Goal: Task Accomplishment & Management: Complete application form

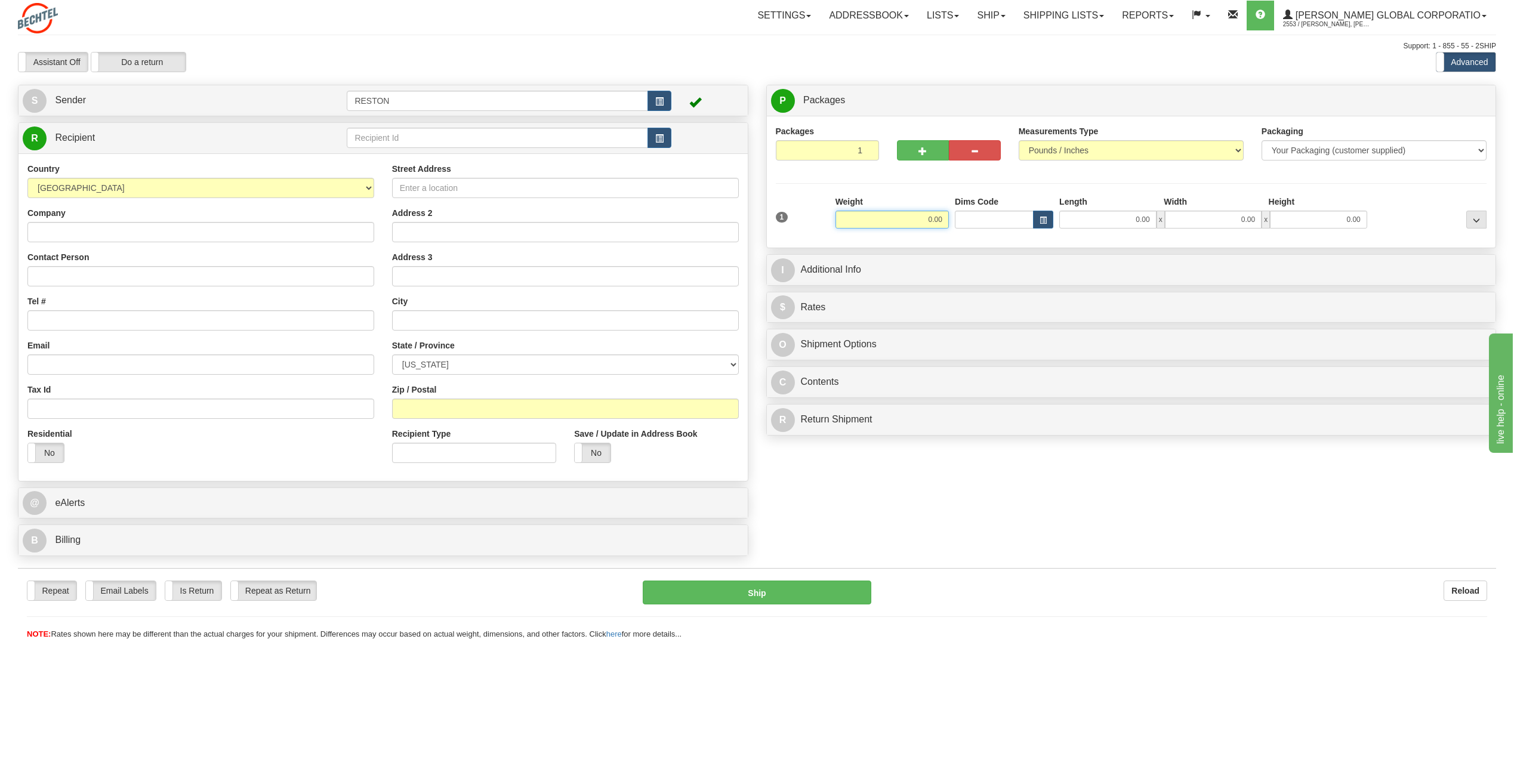
drag, startPoint x: 924, startPoint y: 217, endPoint x: 944, endPoint y: 219, distance: 20.1
click at [946, 219] on input "0.00" at bounding box center [892, 219] width 114 height 18
type input "2.00"
click at [803, 223] on div "1 Weight 2.00 Dims Code 0.00" at bounding box center [1131, 217] width 717 height 43
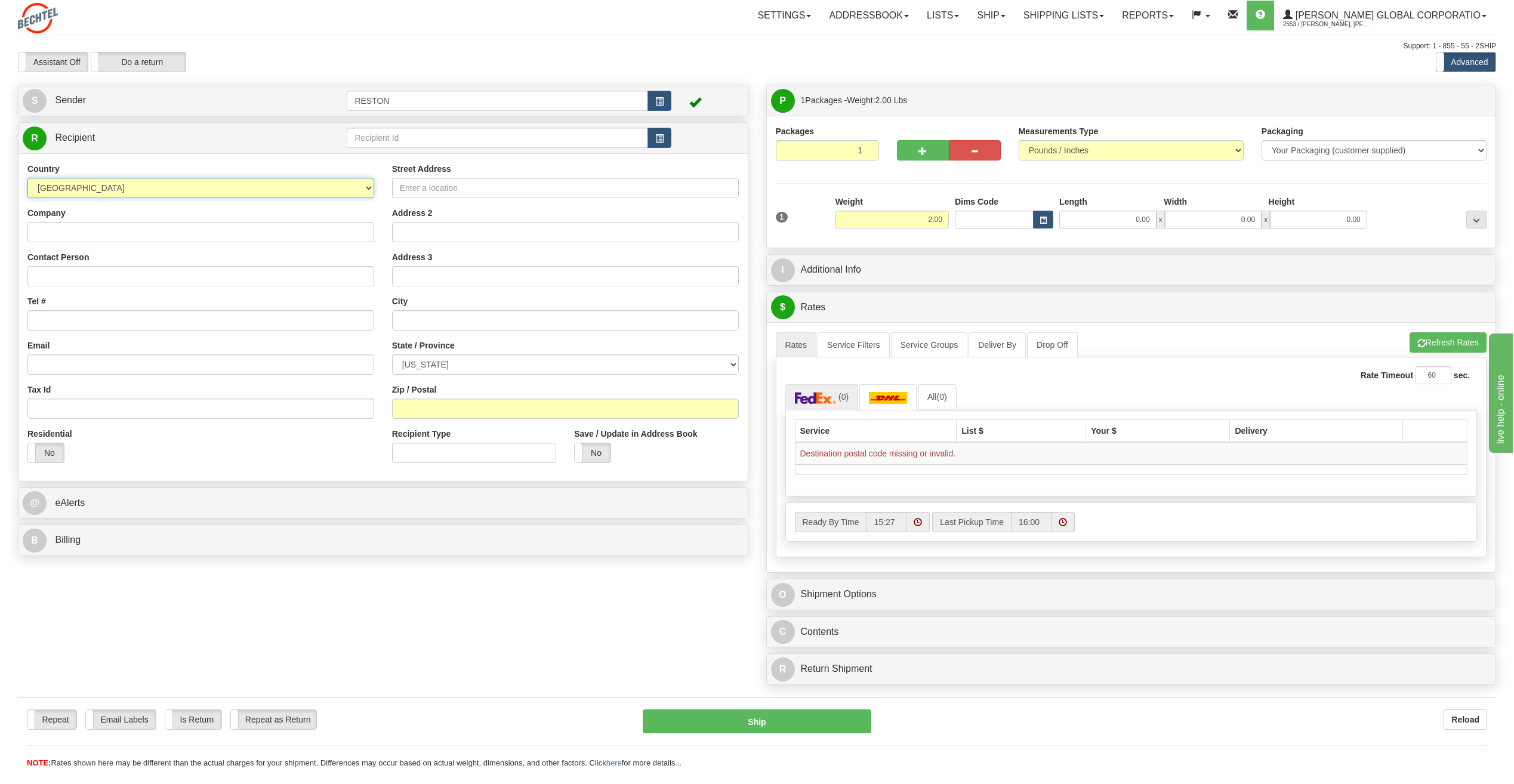
click at [165, 185] on select "[GEOGRAPHIC_DATA] [GEOGRAPHIC_DATA] [GEOGRAPHIC_DATA] [GEOGRAPHIC_DATA] [US_STA…" at bounding box center [201, 187] width 347 height 21
select select "CL"
click at [28, 178] on select "[GEOGRAPHIC_DATA] [GEOGRAPHIC_DATA] [GEOGRAPHIC_DATA] [GEOGRAPHIC_DATA] [US_STA…" at bounding box center [201, 187] width 347 height 21
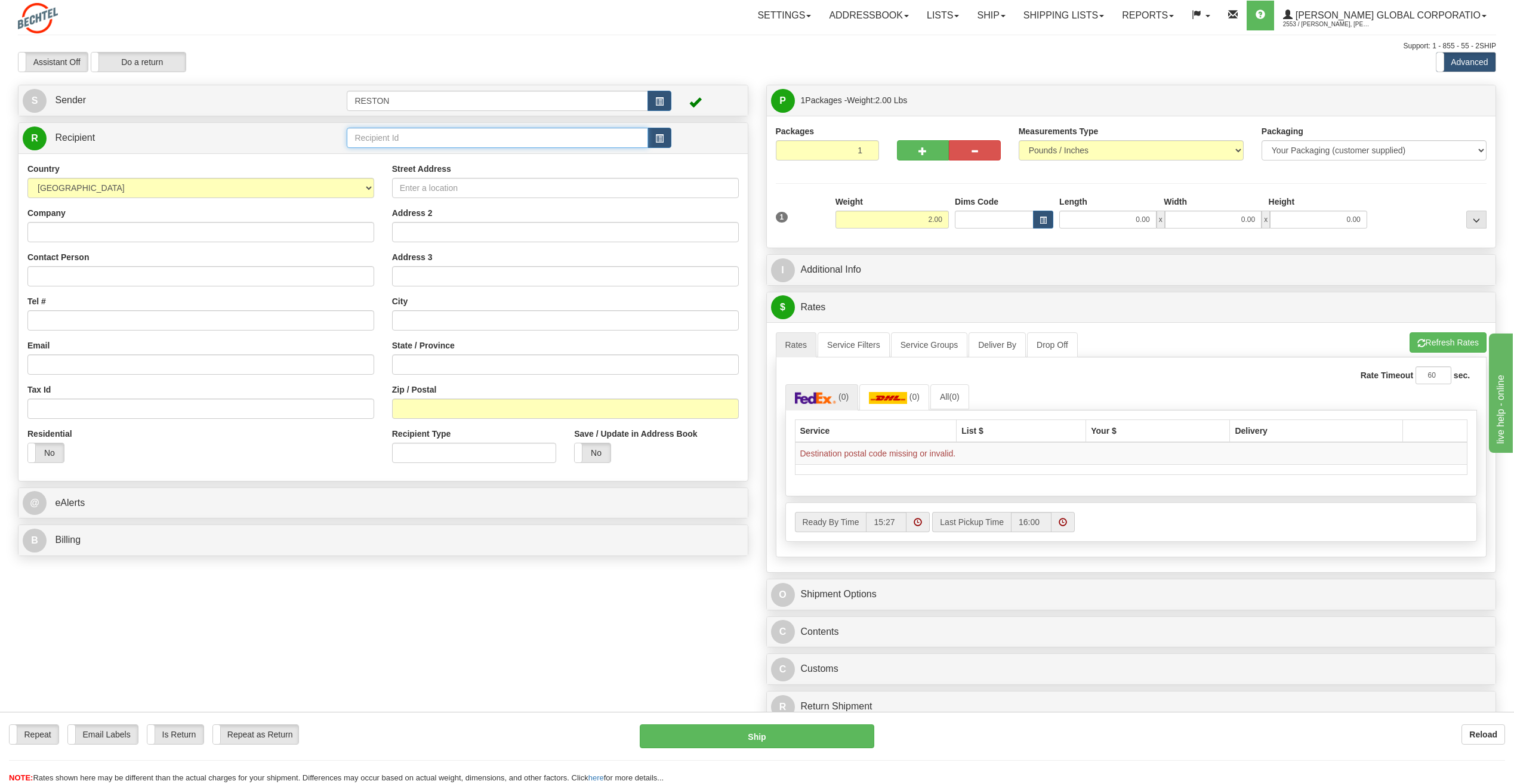
click at [423, 138] on input "text" at bounding box center [497, 138] width 301 height 21
click at [143, 229] on input "Company" at bounding box center [201, 232] width 347 height 21
paste input "[PERSON_NAME] Chile Ltda."
type input "[PERSON_NAME] Chile Ltda."
click at [191, 280] on input "Contact Person" at bounding box center [201, 276] width 347 height 21
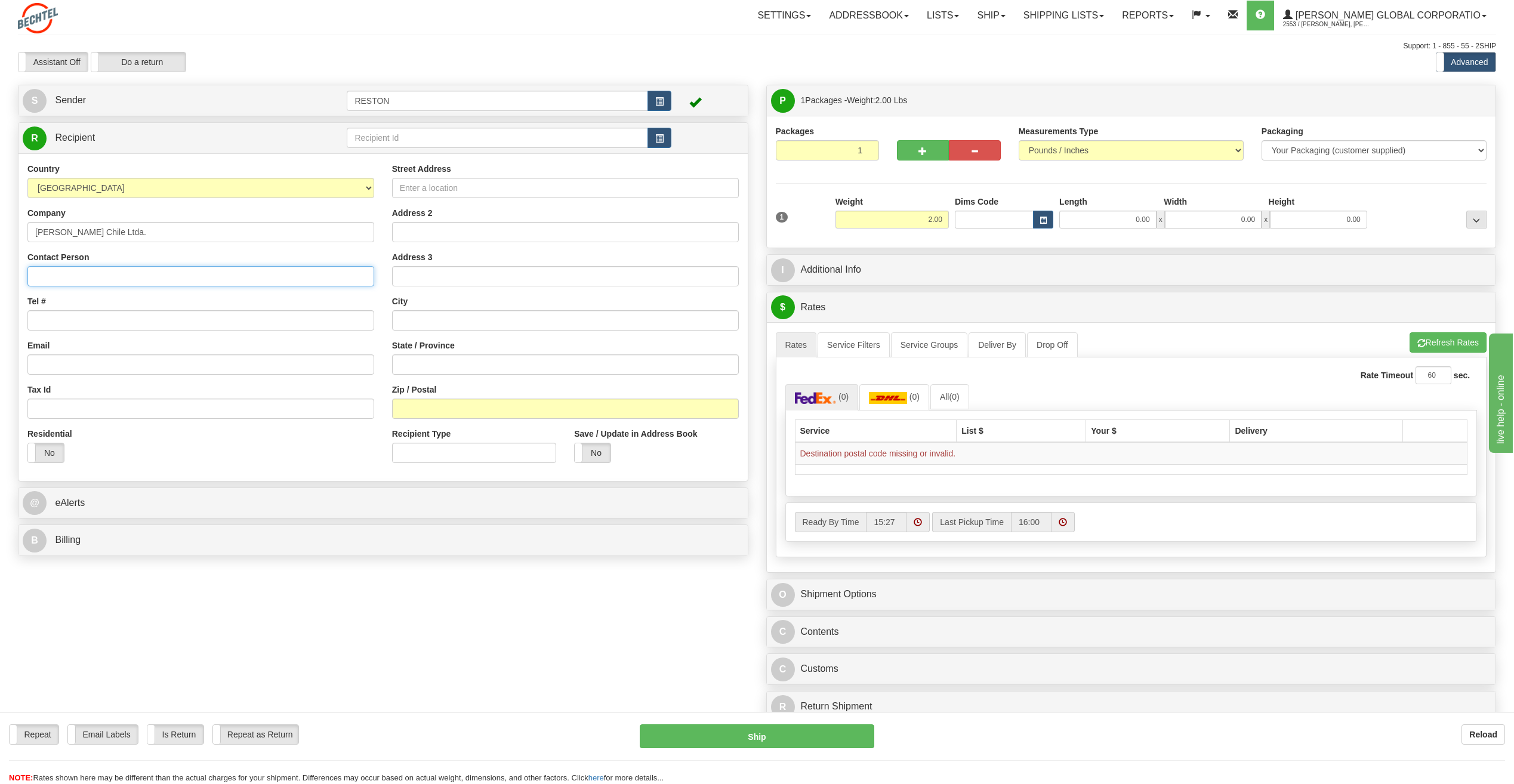
paste input "[PERSON_NAME]"
type input "[PERSON_NAME]"
type input "[EMAIL_ADDRESS][PERSON_NAME][DOMAIN_NAME]"
type input "Av. Apoquindo # 3885"
type input "Piso 16"
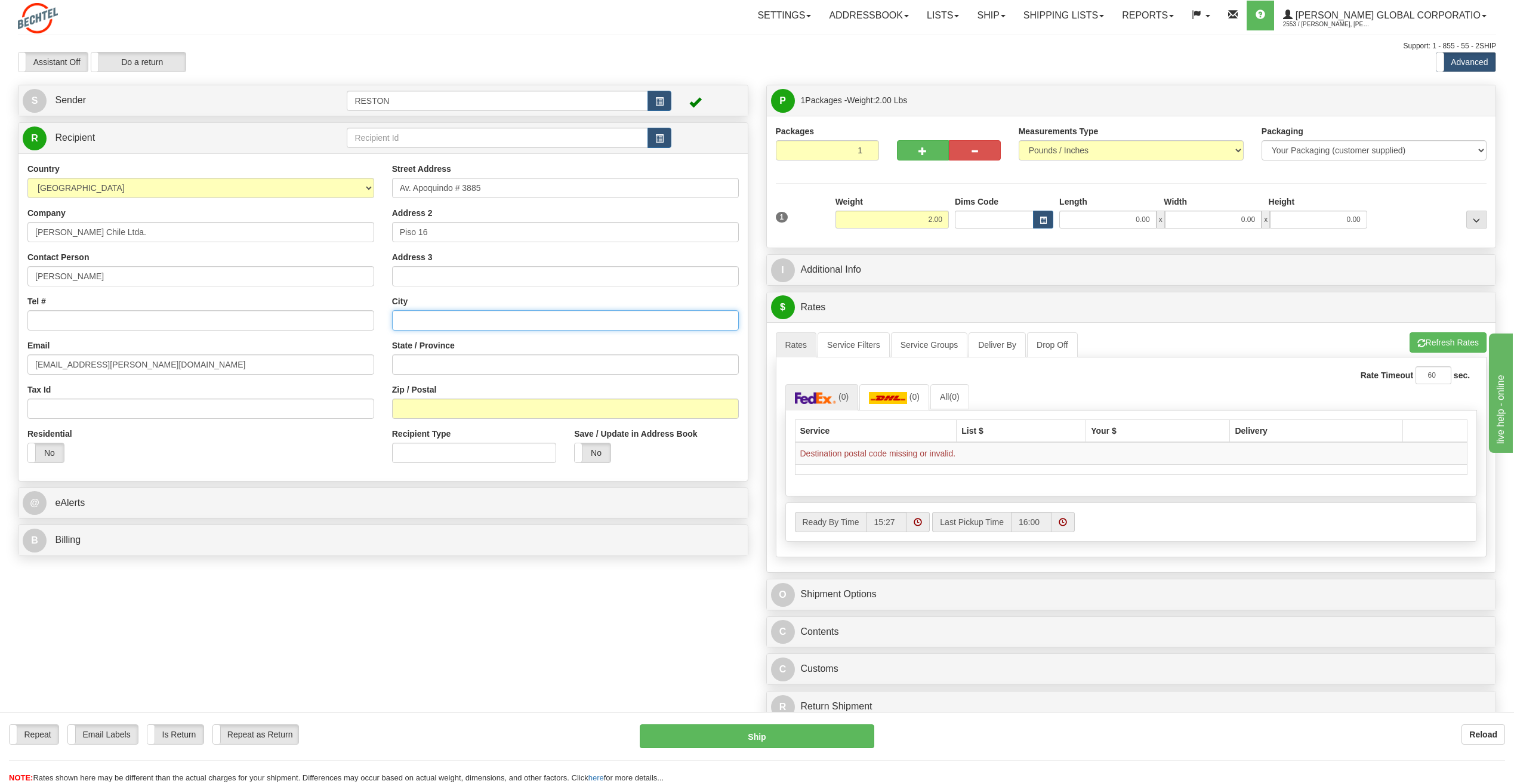
type input "Las Condes"
type input "7550177"
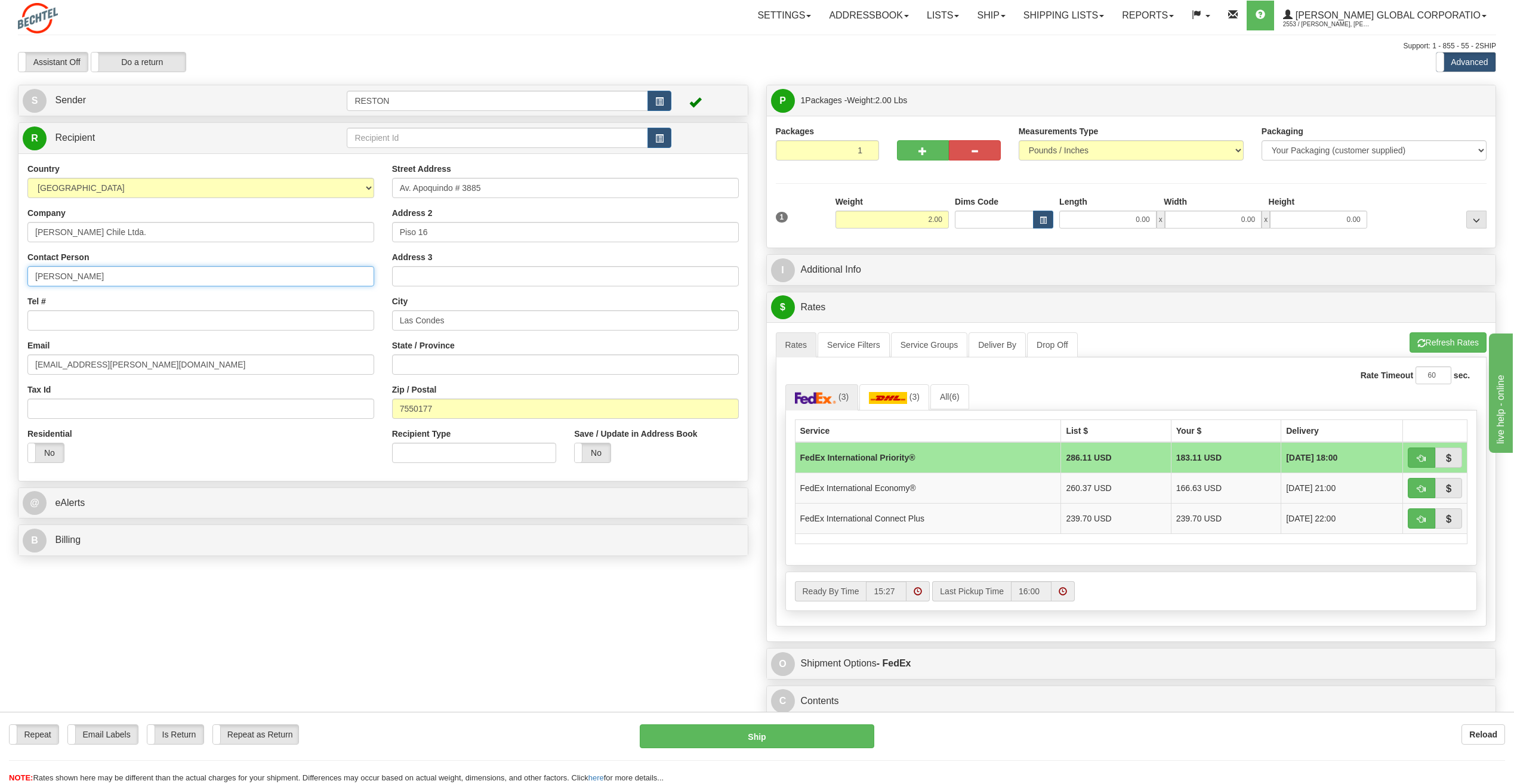
type input "[PERSON_NAME]"
click at [463, 364] on input "State / Province" at bounding box center [566, 364] width 347 height 21
type input "[PERSON_NAME]"
click at [72, 408] on input "Tax Id" at bounding box center [201, 408] width 347 height 21
paste input "95207000-2"
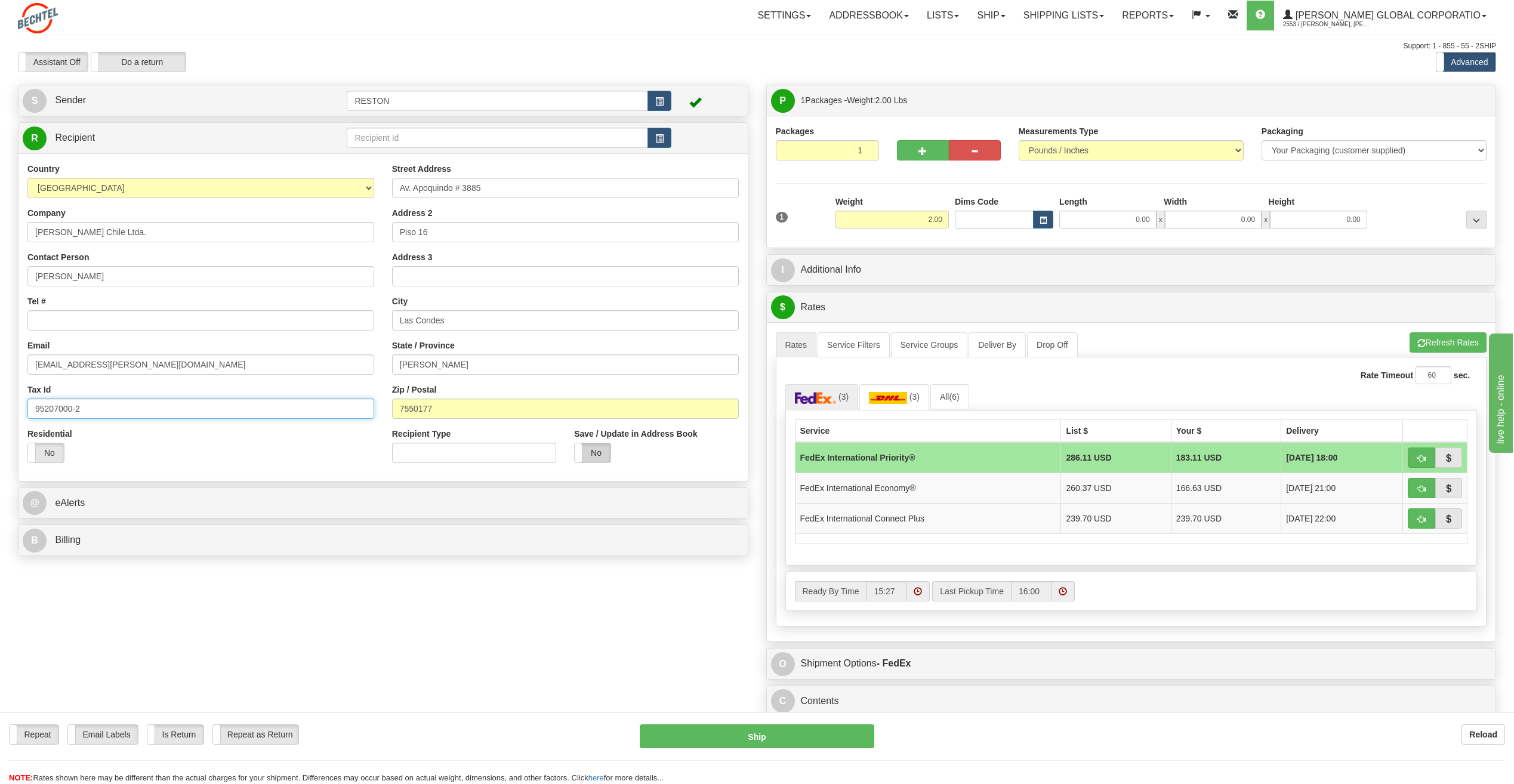
type input "95207000-2"
click at [602, 454] on label "No" at bounding box center [593, 452] width 36 height 19
click at [69, 322] on input "Tel #" at bounding box center [201, 320] width 347 height 21
paste input "[PHONE_NUMBER]"
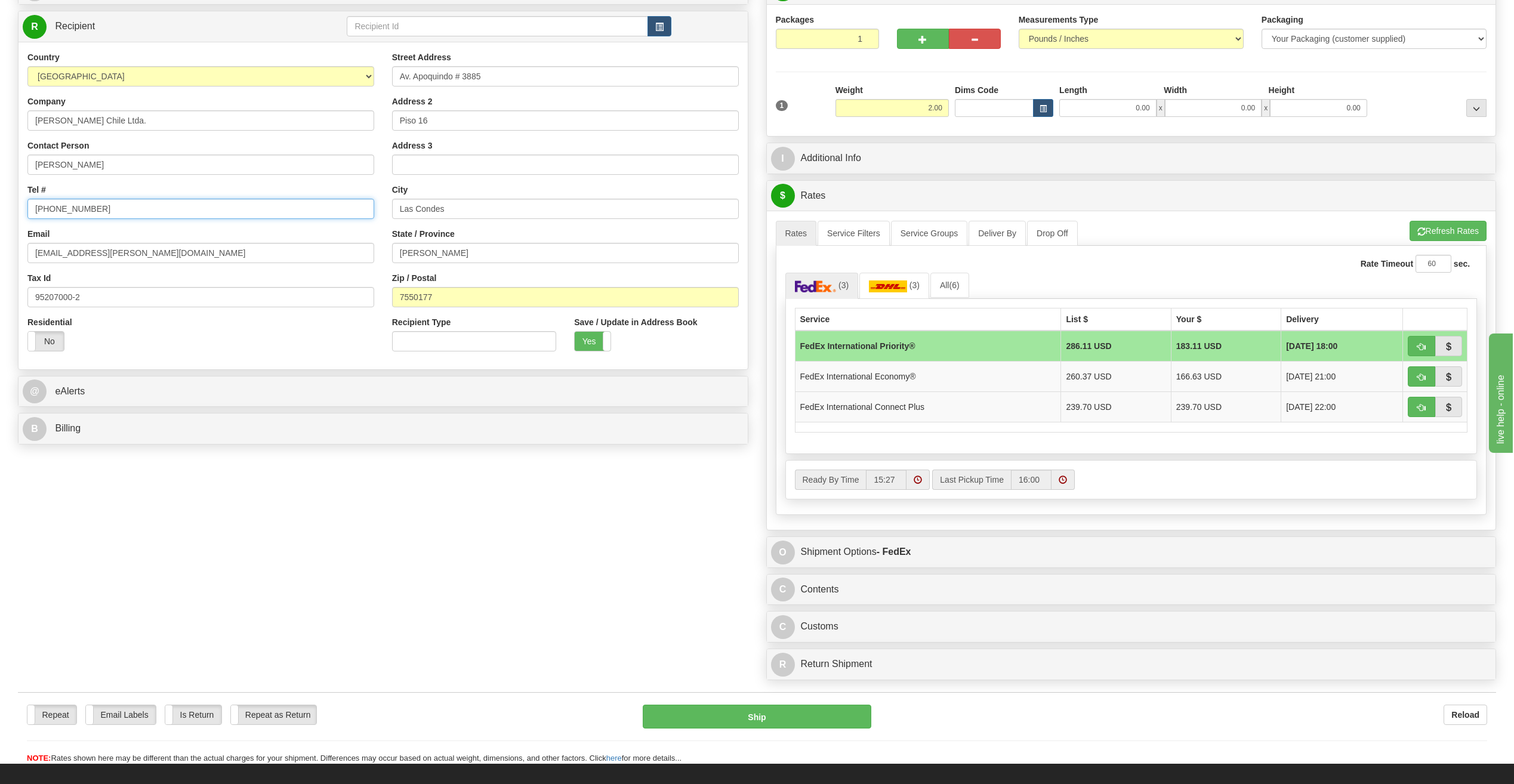
scroll to position [119, 0]
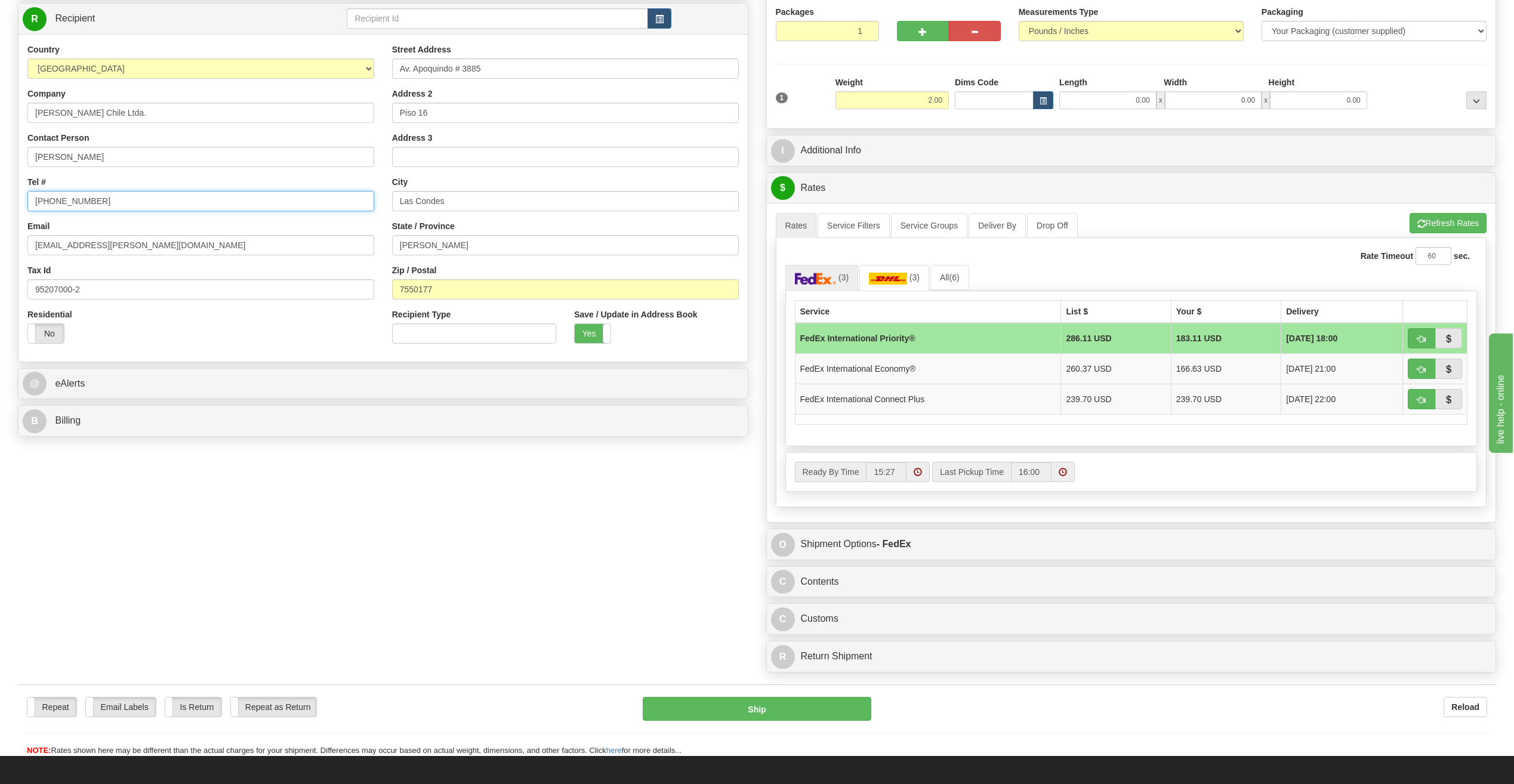
type input "[PHONE_NUMBER]"
click at [315, 378] on link "@ eAlerts" at bounding box center [383, 383] width 720 height 24
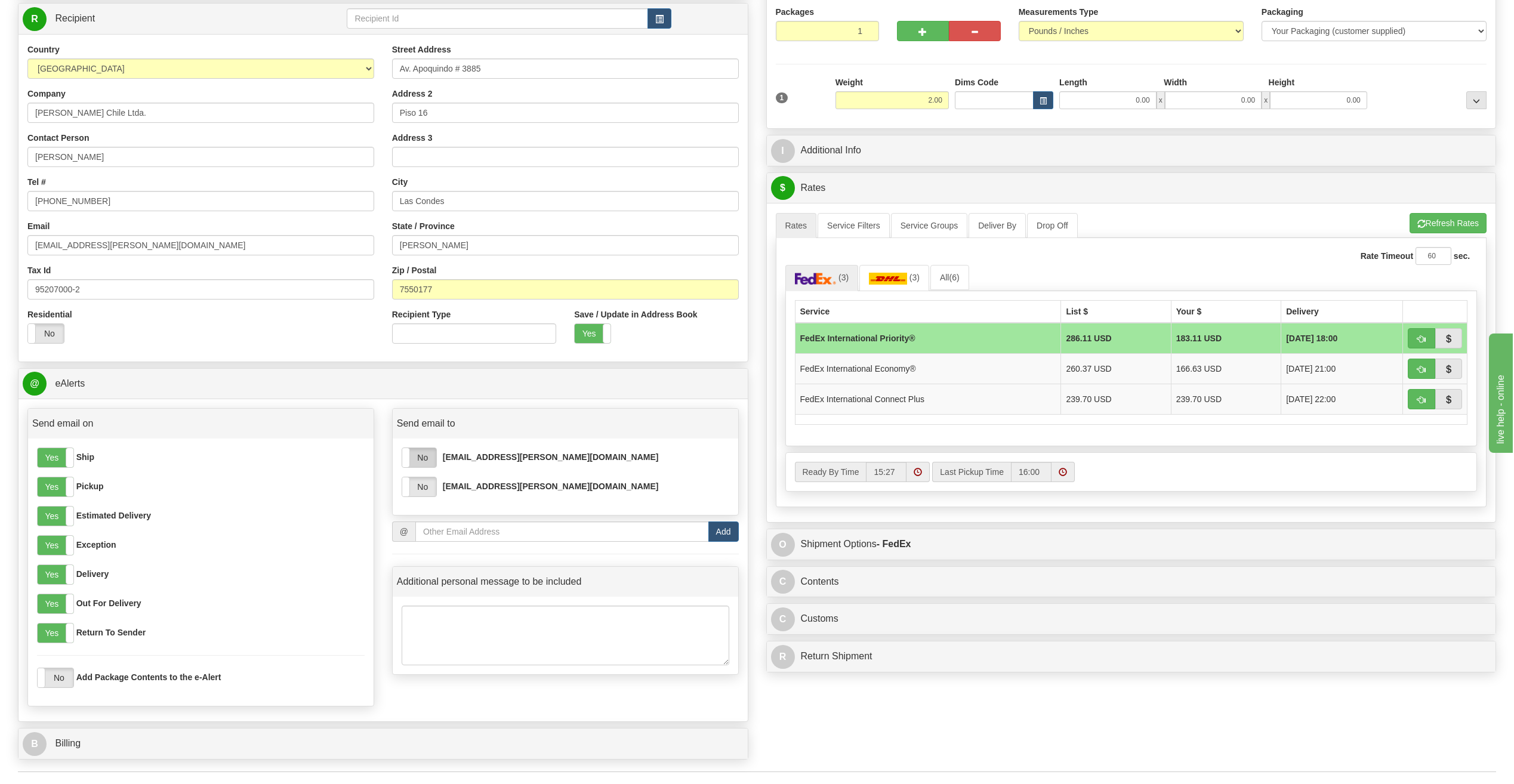
click at [416, 458] on label "No" at bounding box center [419, 457] width 34 height 19
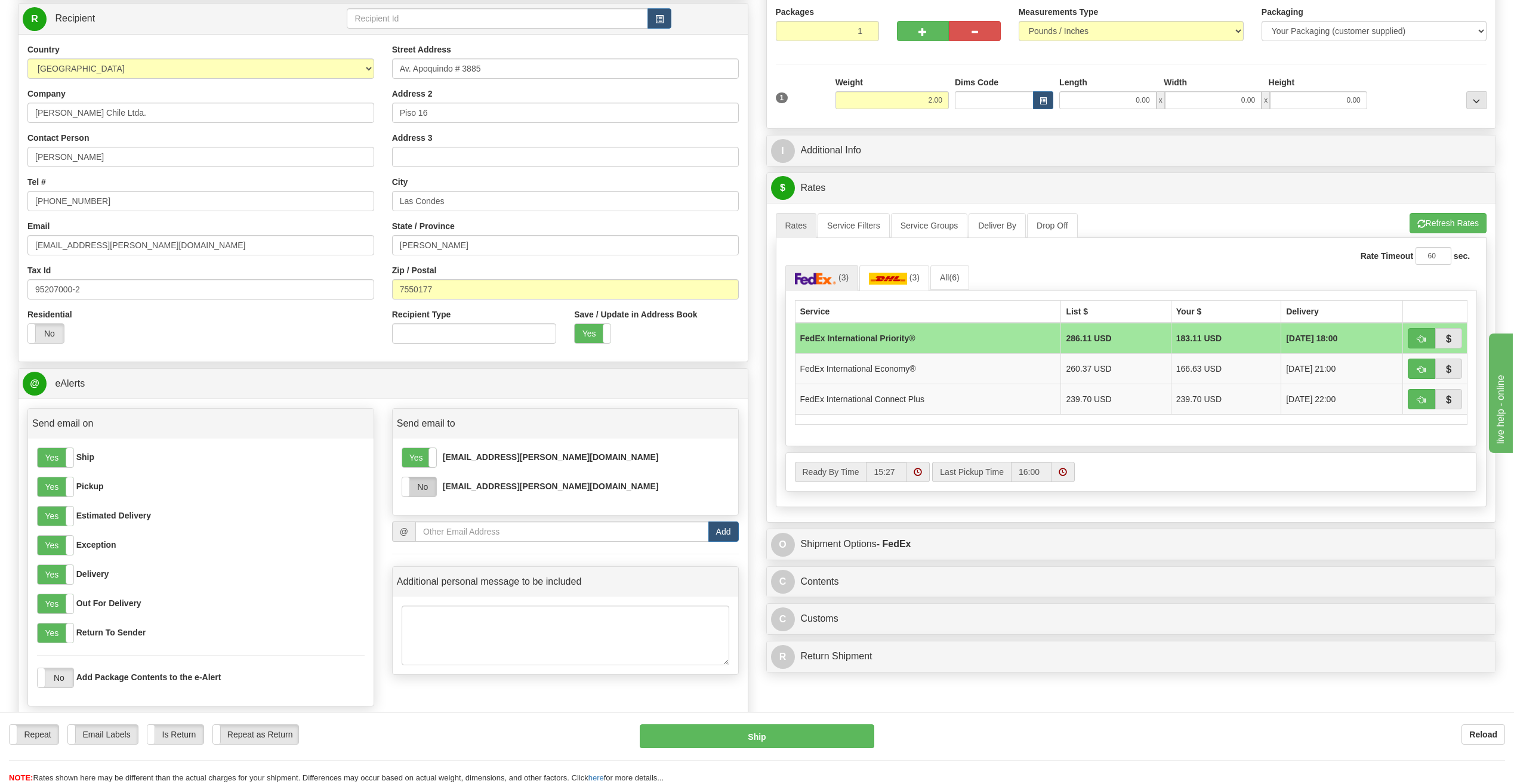
click at [415, 489] on label "No" at bounding box center [419, 486] width 34 height 19
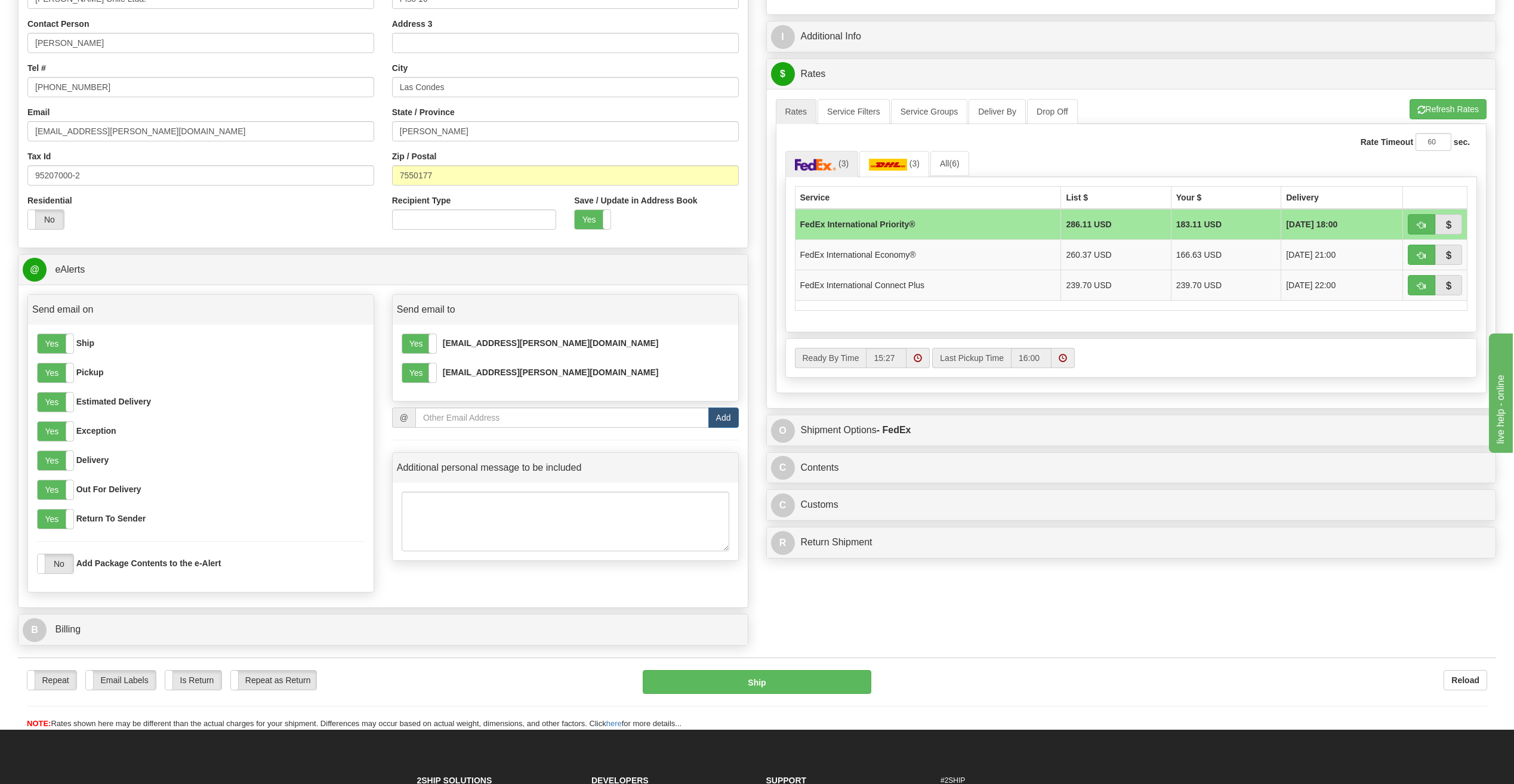
scroll to position [239, 0]
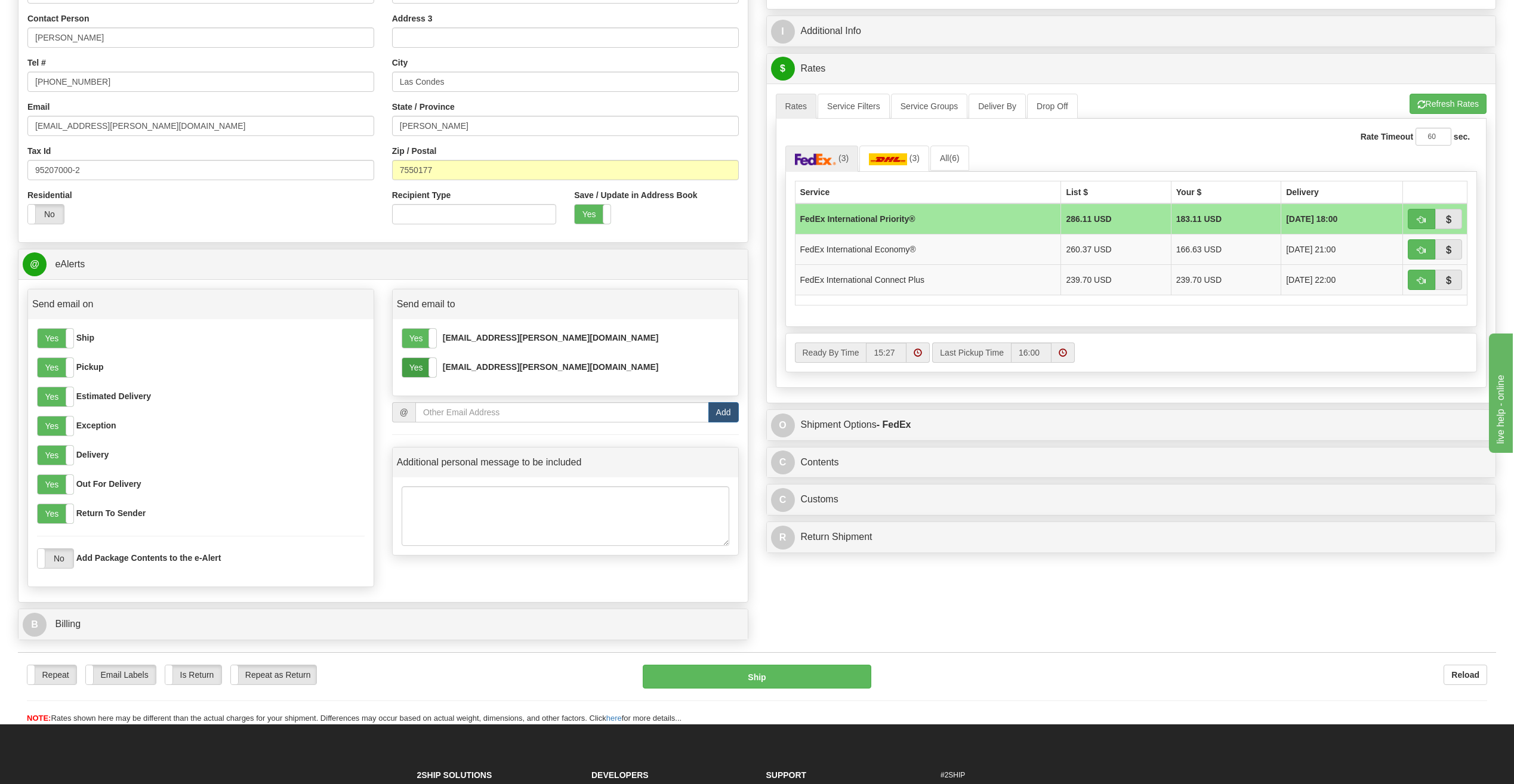
click at [425, 367] on label "Yes" at bounding box center [419, 367] width 34 height 19
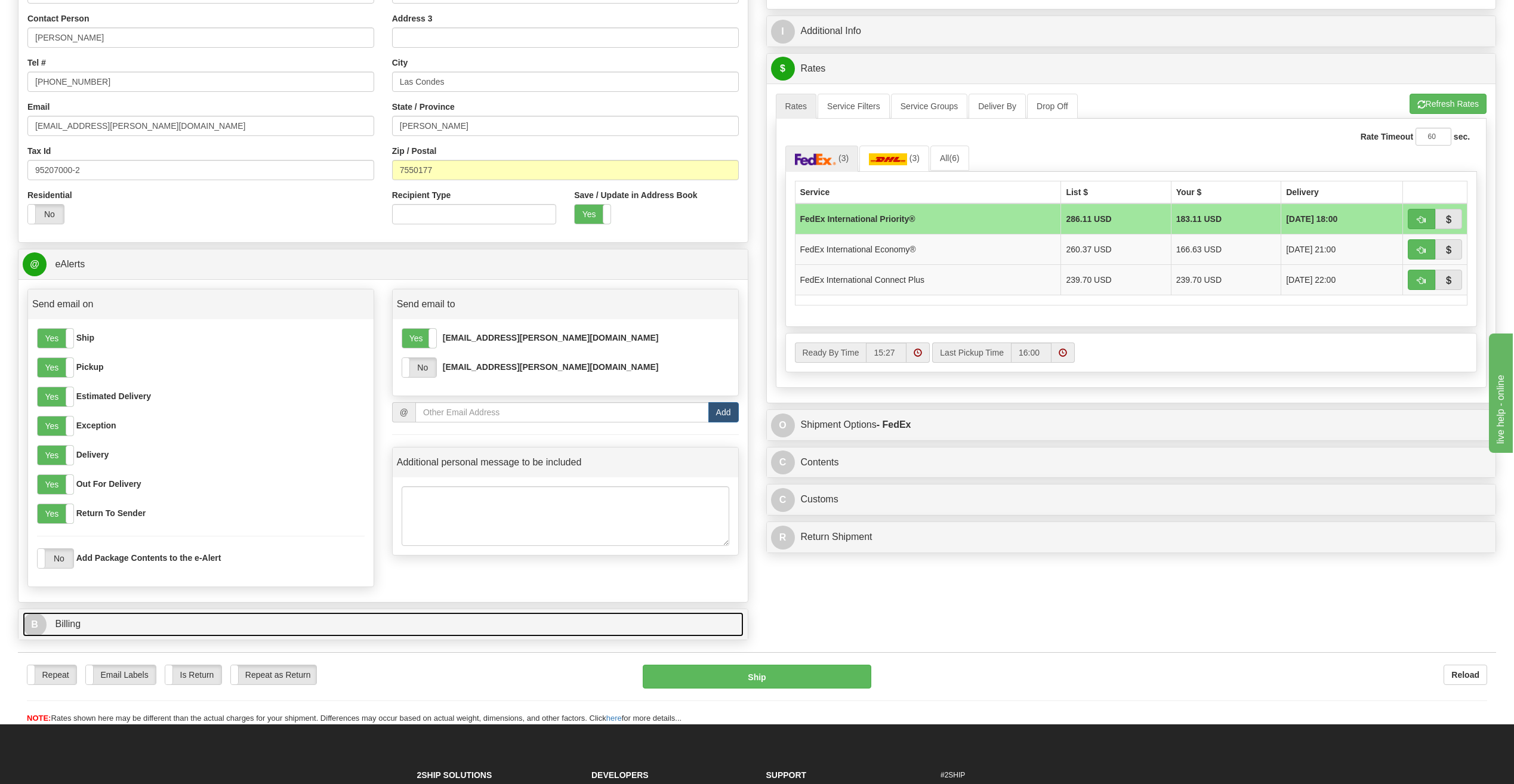
click at [117, 627] on link "B Billing" at bounding box center [383, 624] width 720 height 24
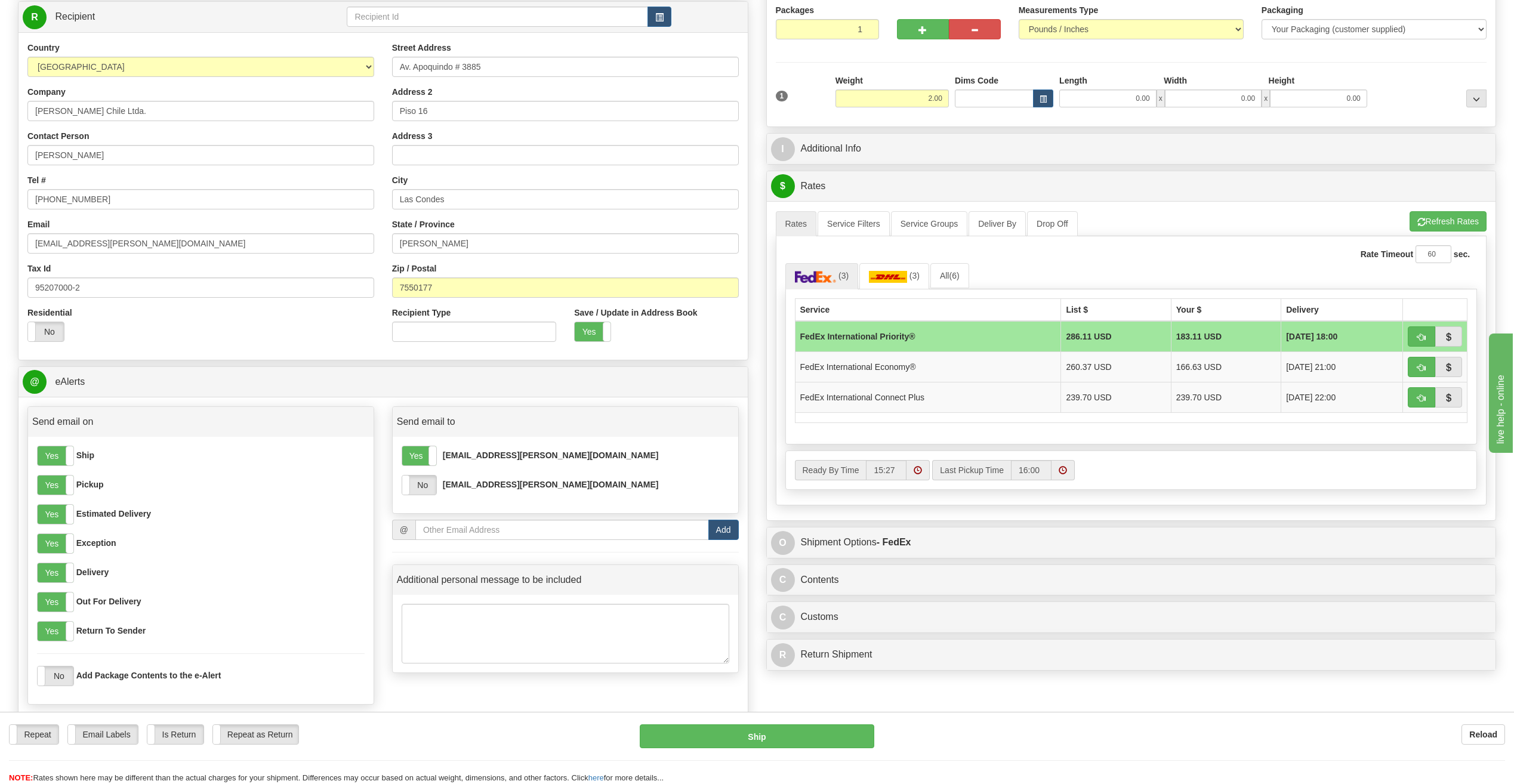
scroll to position [0, 0]
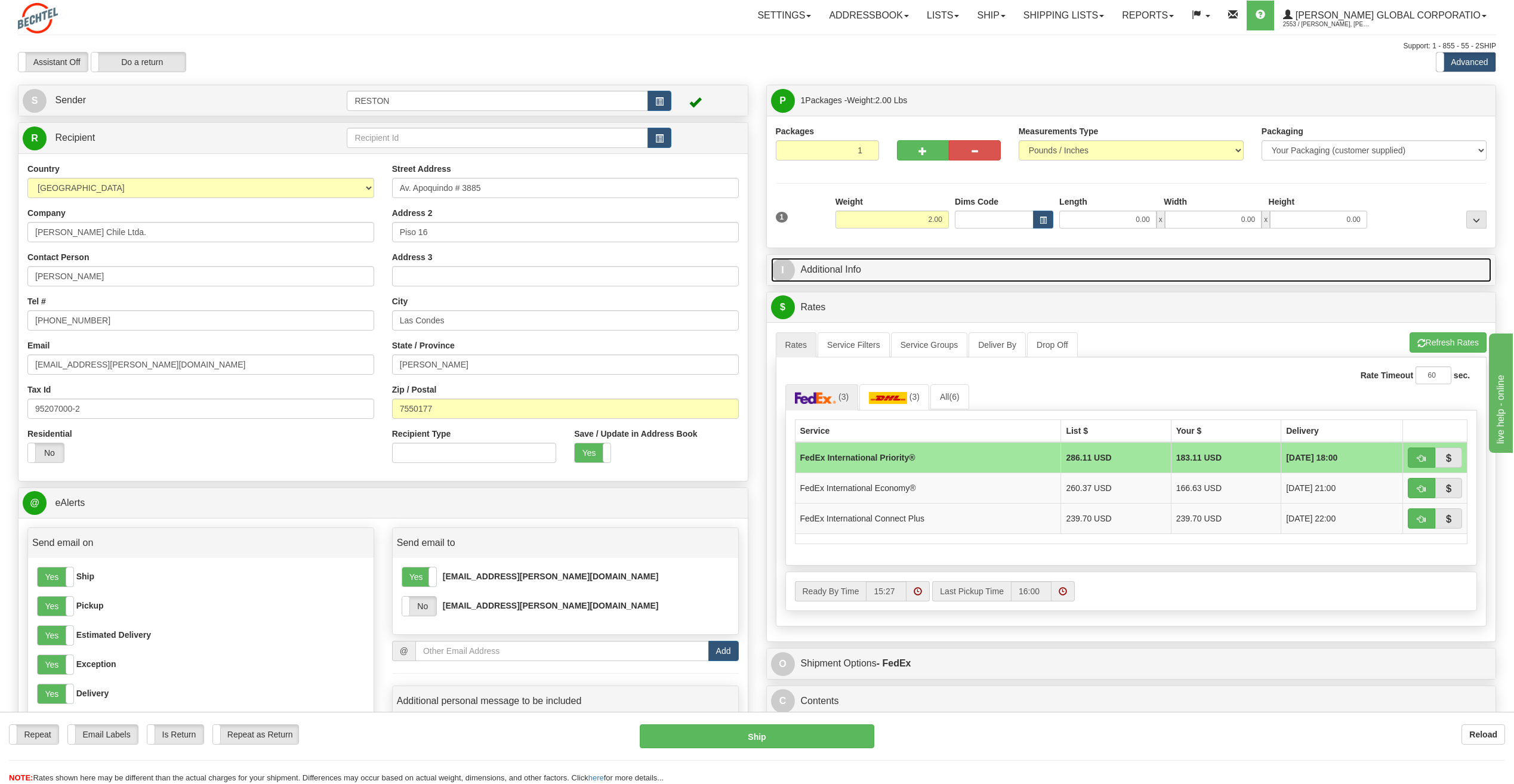
click at [873, 266] on link "I Additional Info" at bounding box center [1131, 270] width 720 height 24
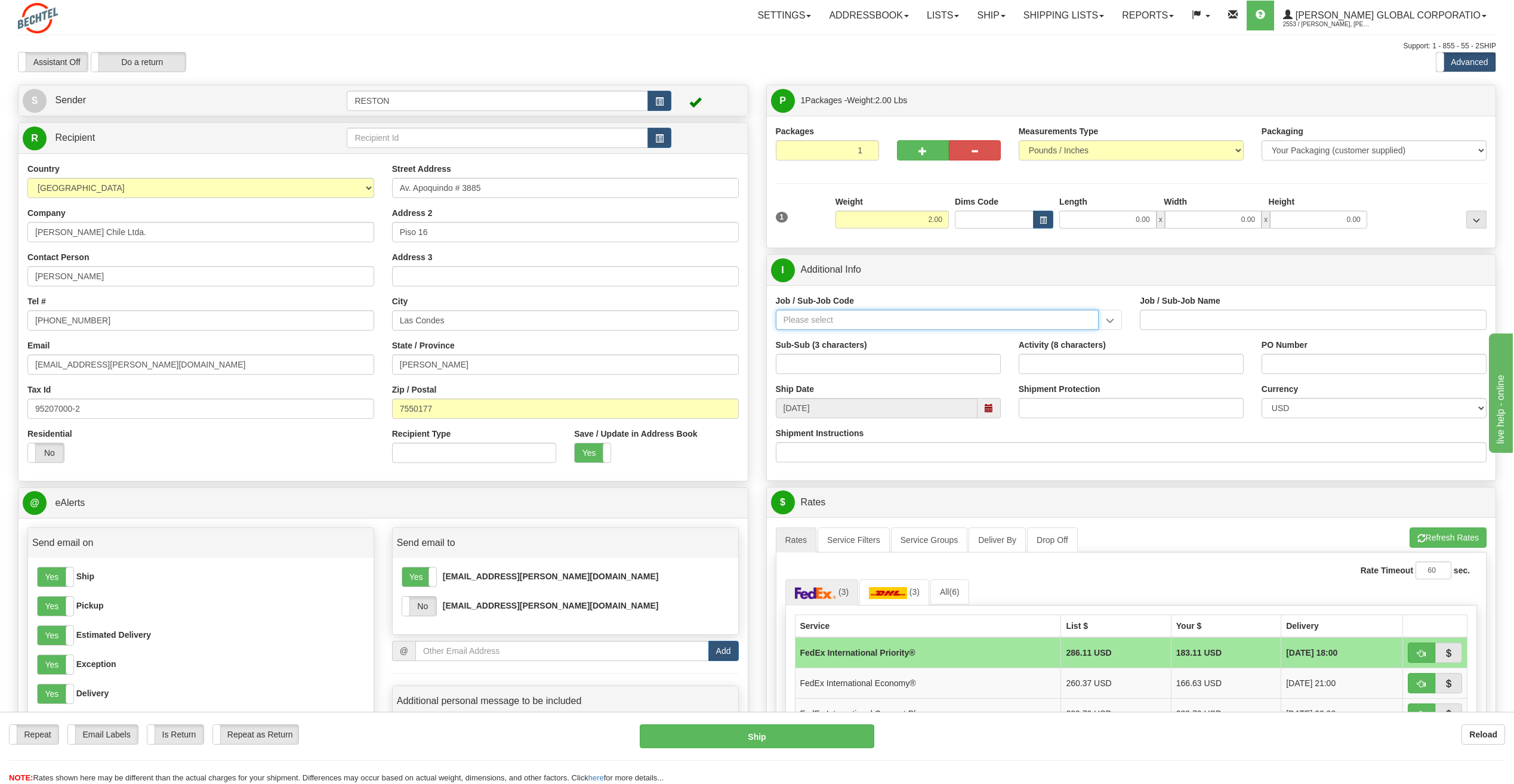
click at [818, 318] on input "Job / Sub-Job Code" at bounding box center [937, 320] width 323 height 21
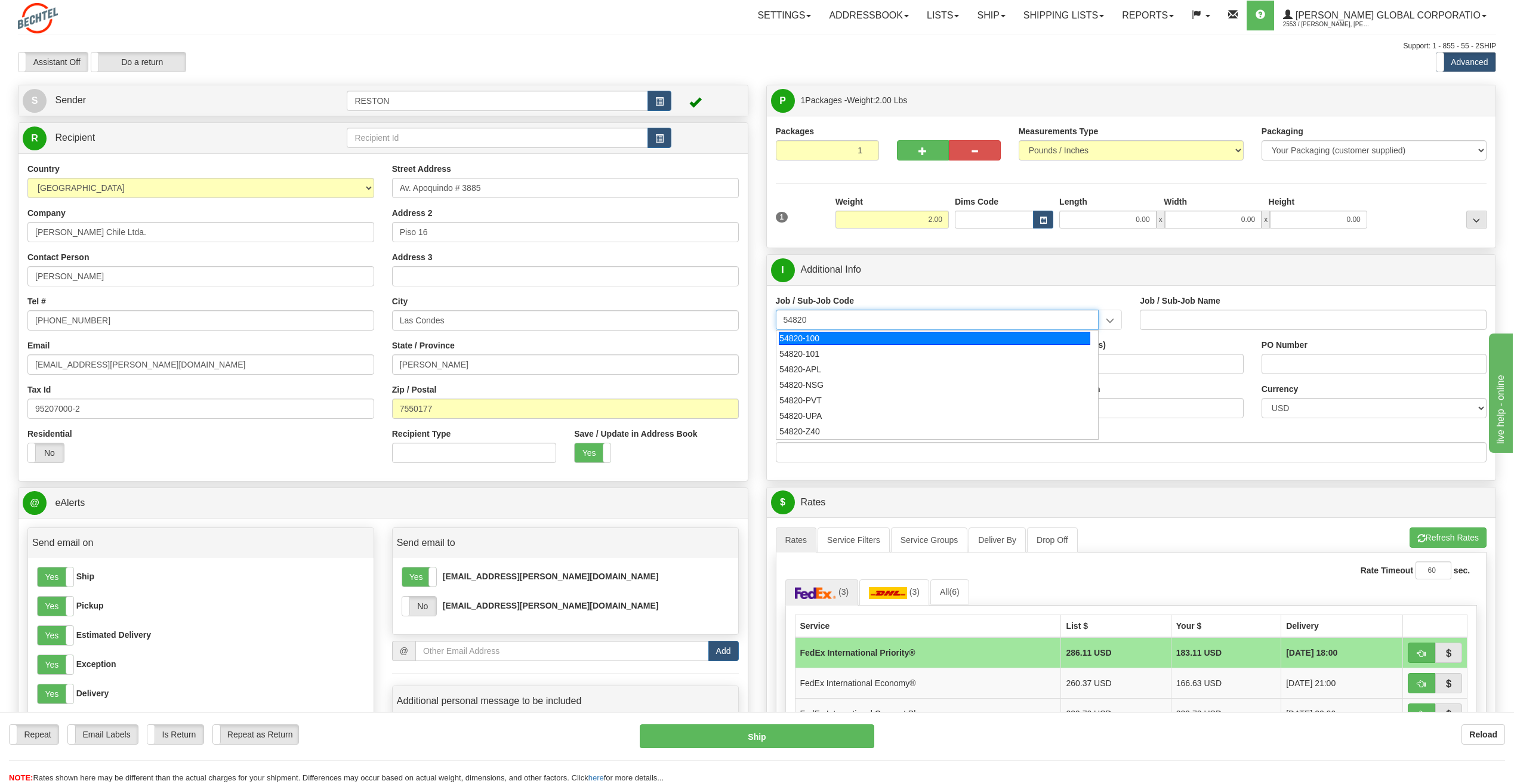
click at [826, 339] on div "54820-100" at bounding box center [934, 338] width 311 height 13
type input "54820-100"
type input "GLOBAL NETWORK OPERATIONS - CORE NETWORK SERVICES"
type input "54820-100"
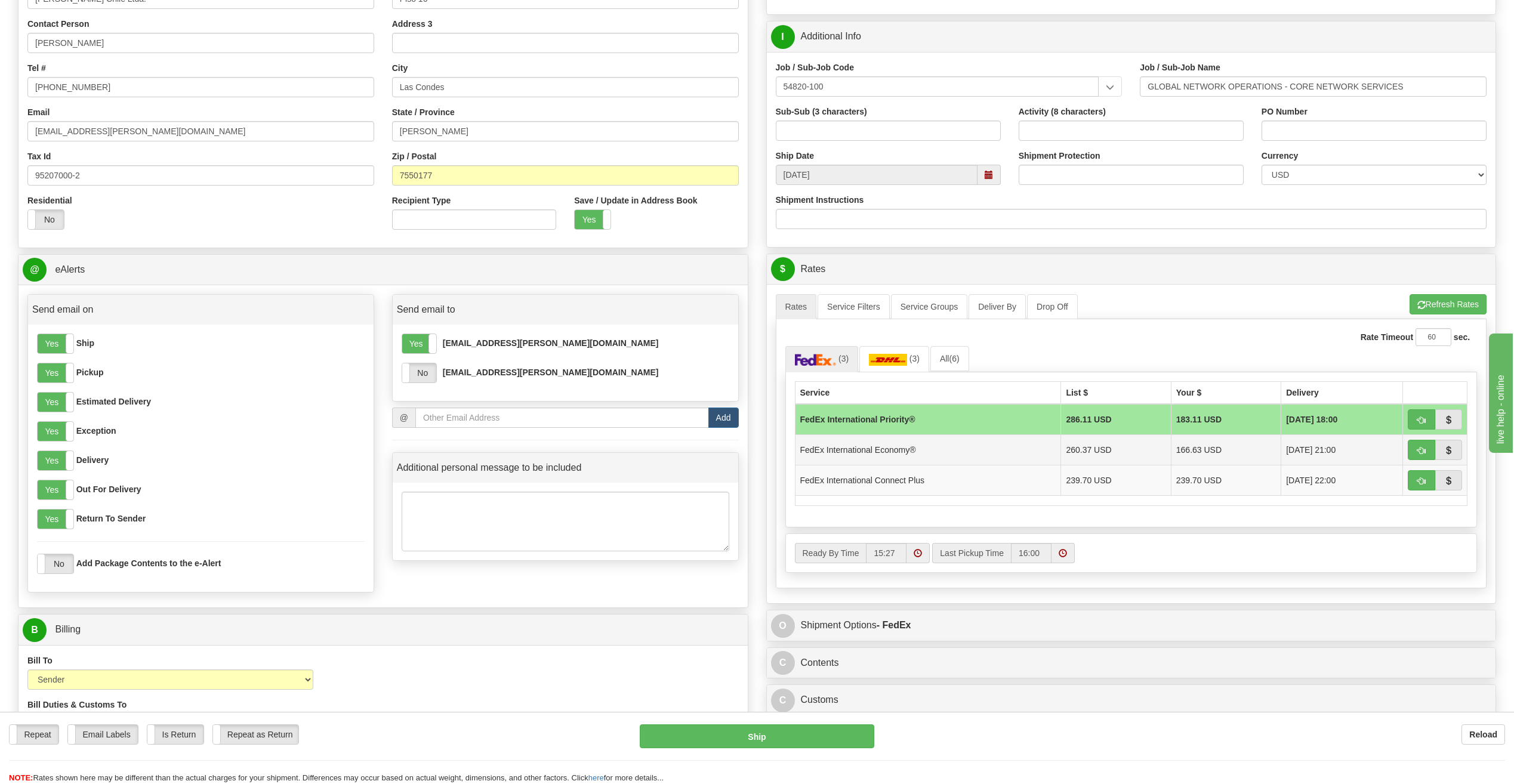
scroll to position [239, 0]
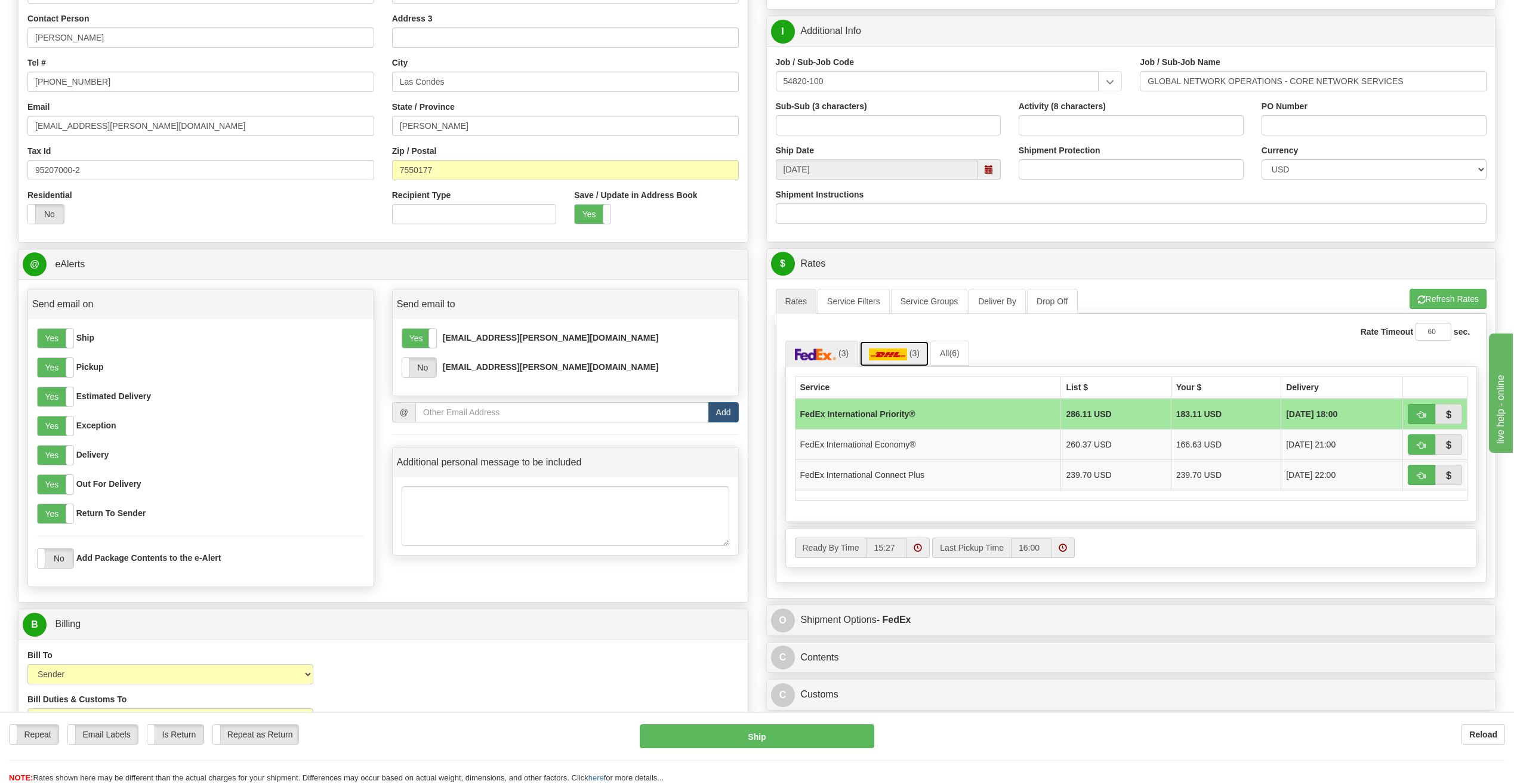
click at [886, 352] on img at bounding box center [888, 354] width 38 height 12
click at [806, 352] on img at bounding box center [816, 354] width 42 height 12
click at [899, 354] on img at bounding box center [888, 354] width 38 height 12
click at [1416, 410] on button "button" at bounding box center [1421, 414] width 28 height 21
type input "Y"
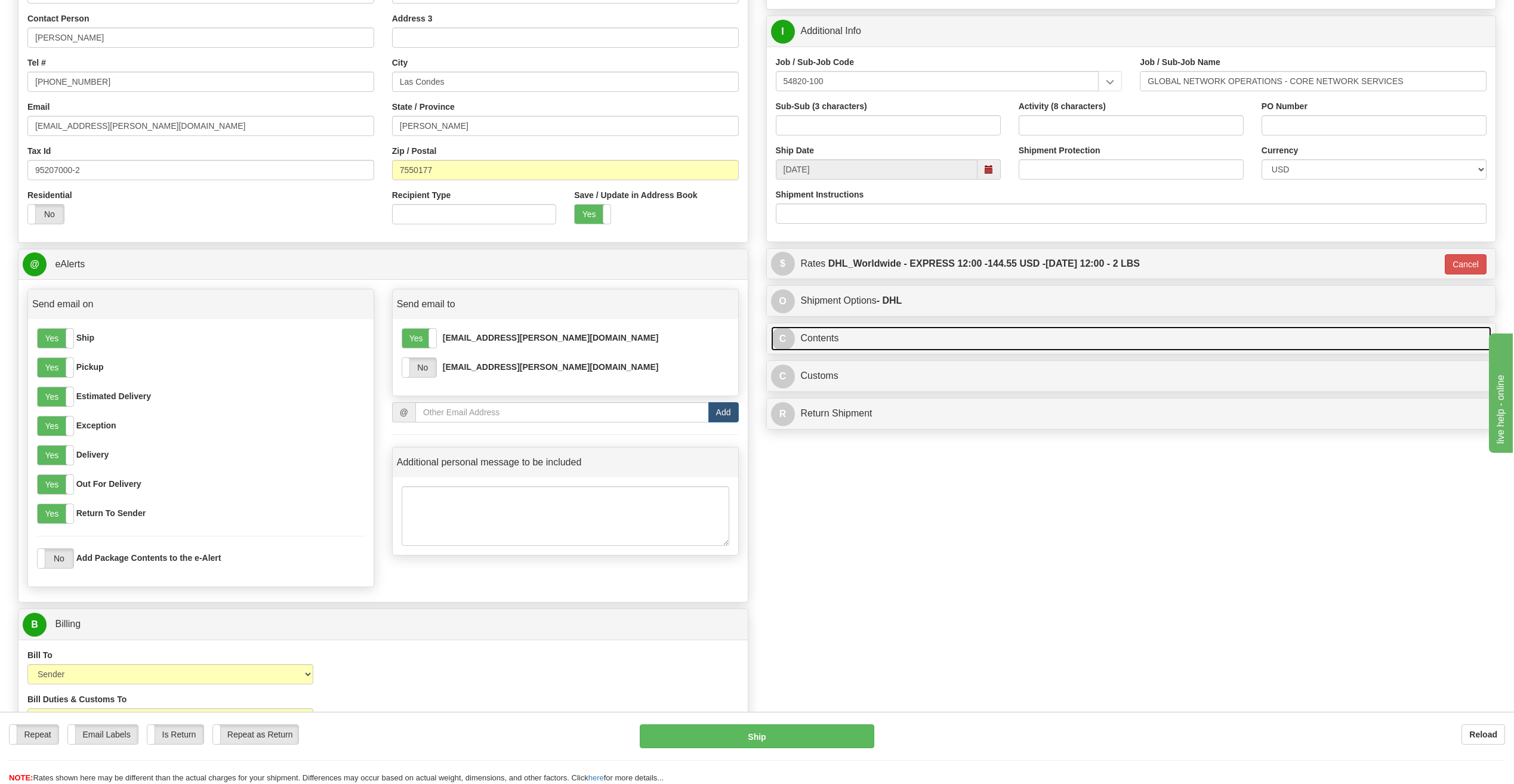
click at [1095, 330] on link "C Contents" at bounding box center [1131, 338] width 720 height 24
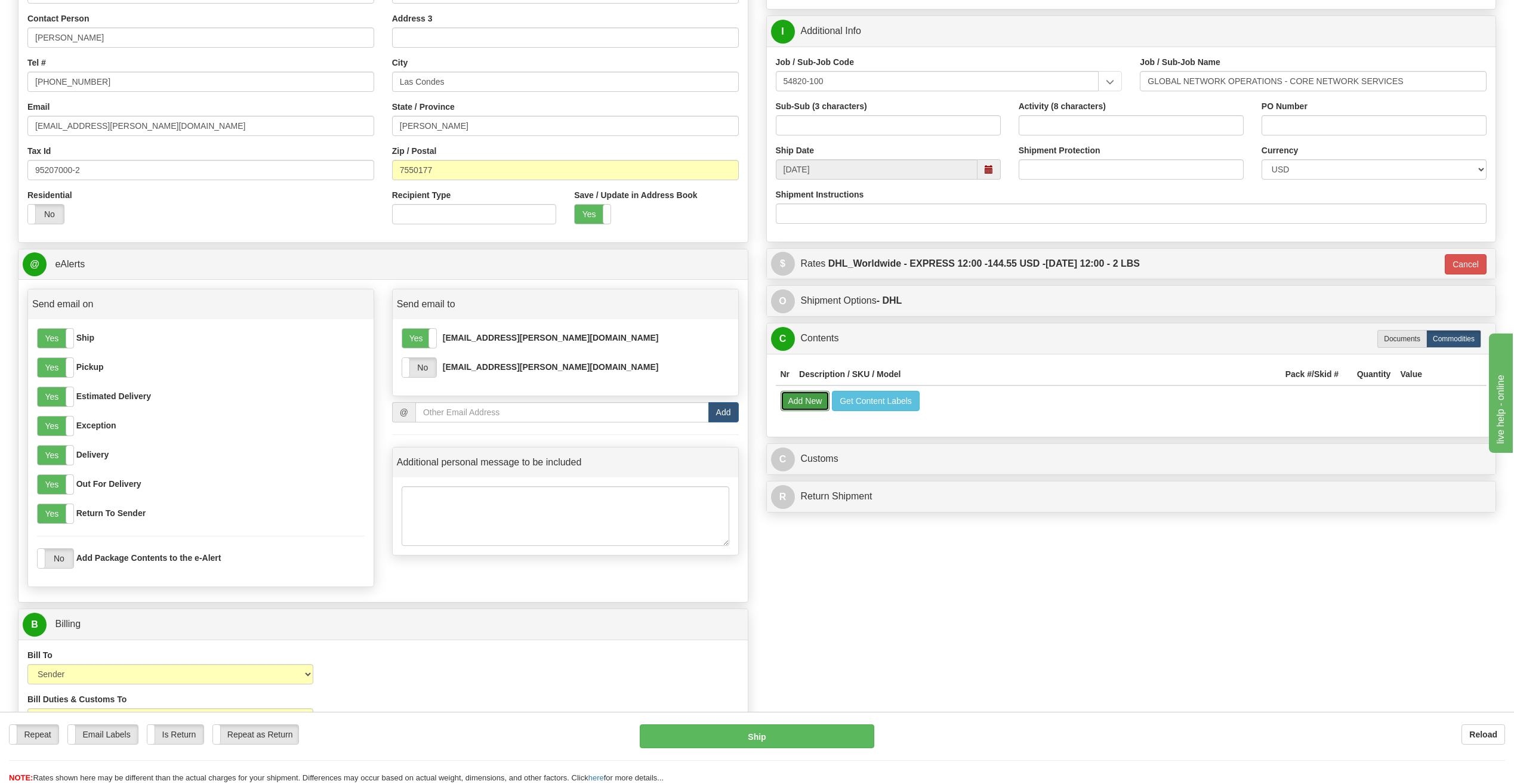
click at [793, 396] on button "Add New" at bounding box center [805, 401] width 50 height 21
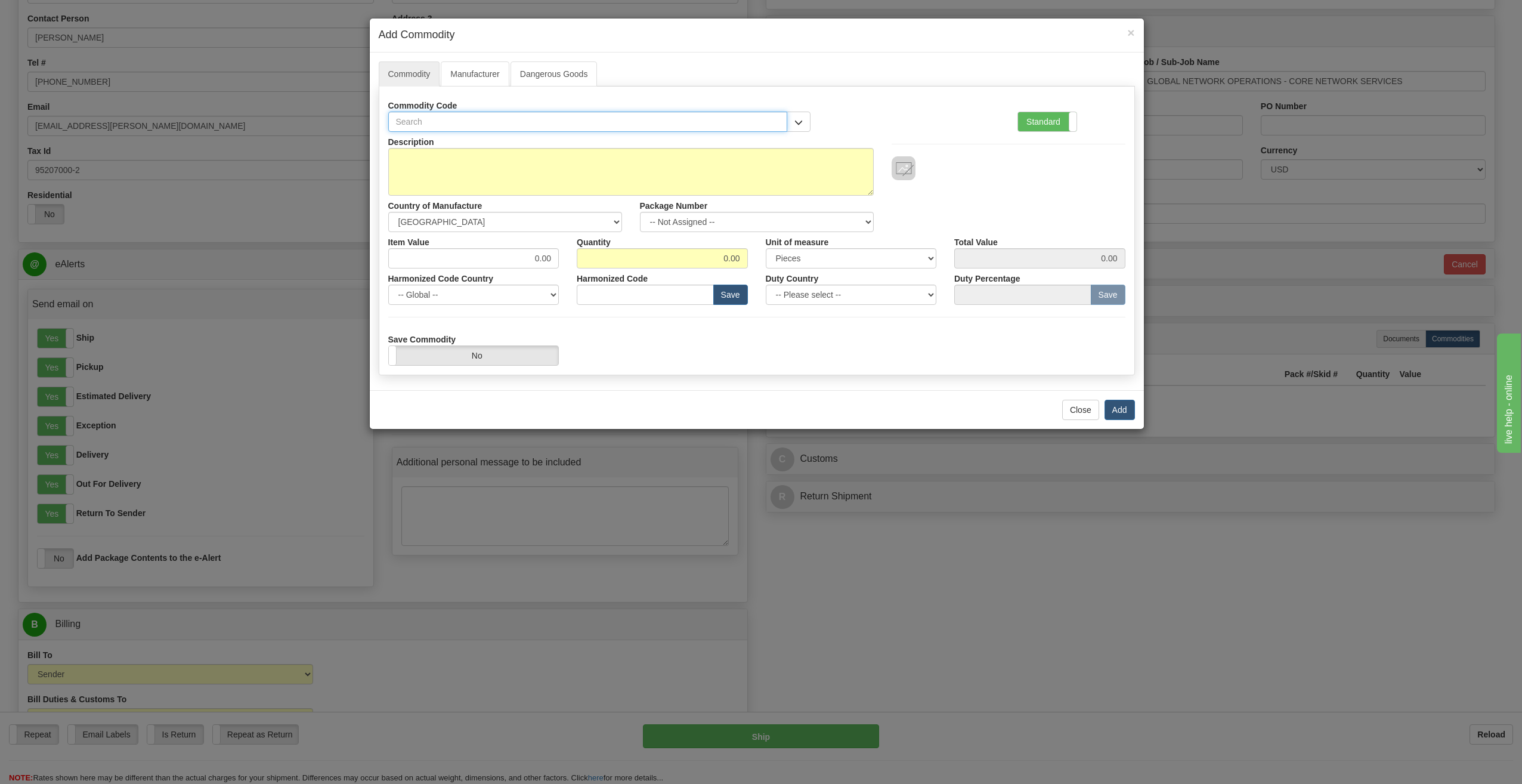
click at [504, 118] on input "text" at bounding box center [588, 121] width 400 height 21
type input "opt"
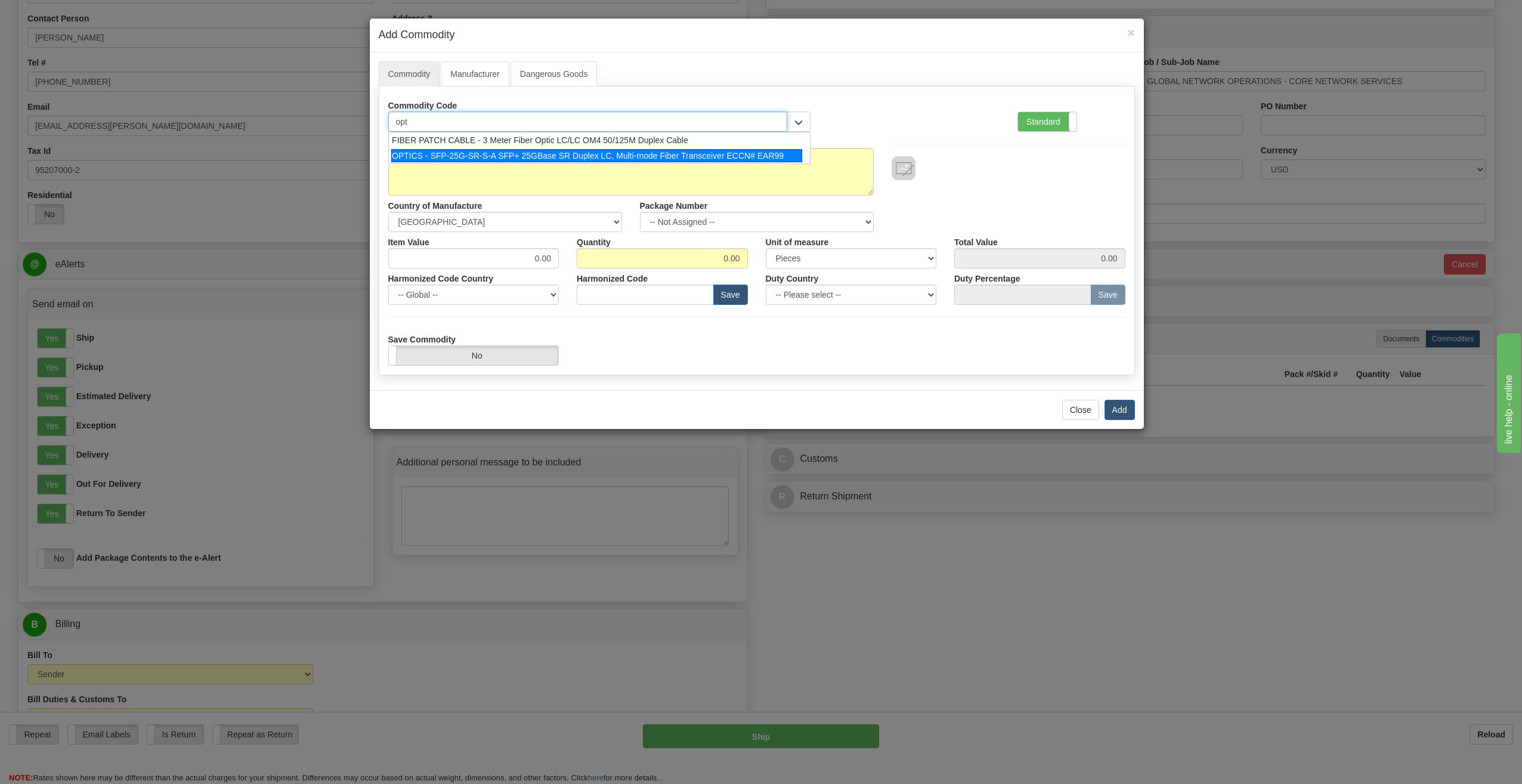
click at [494, 156] on div "OPTICS - SFP-25G-SR-S-A SFP+ 25GBase SR Duplex LC, Multi-mode Fiber Transceiver…" at bounding box center [597, 156] width 411 height 13
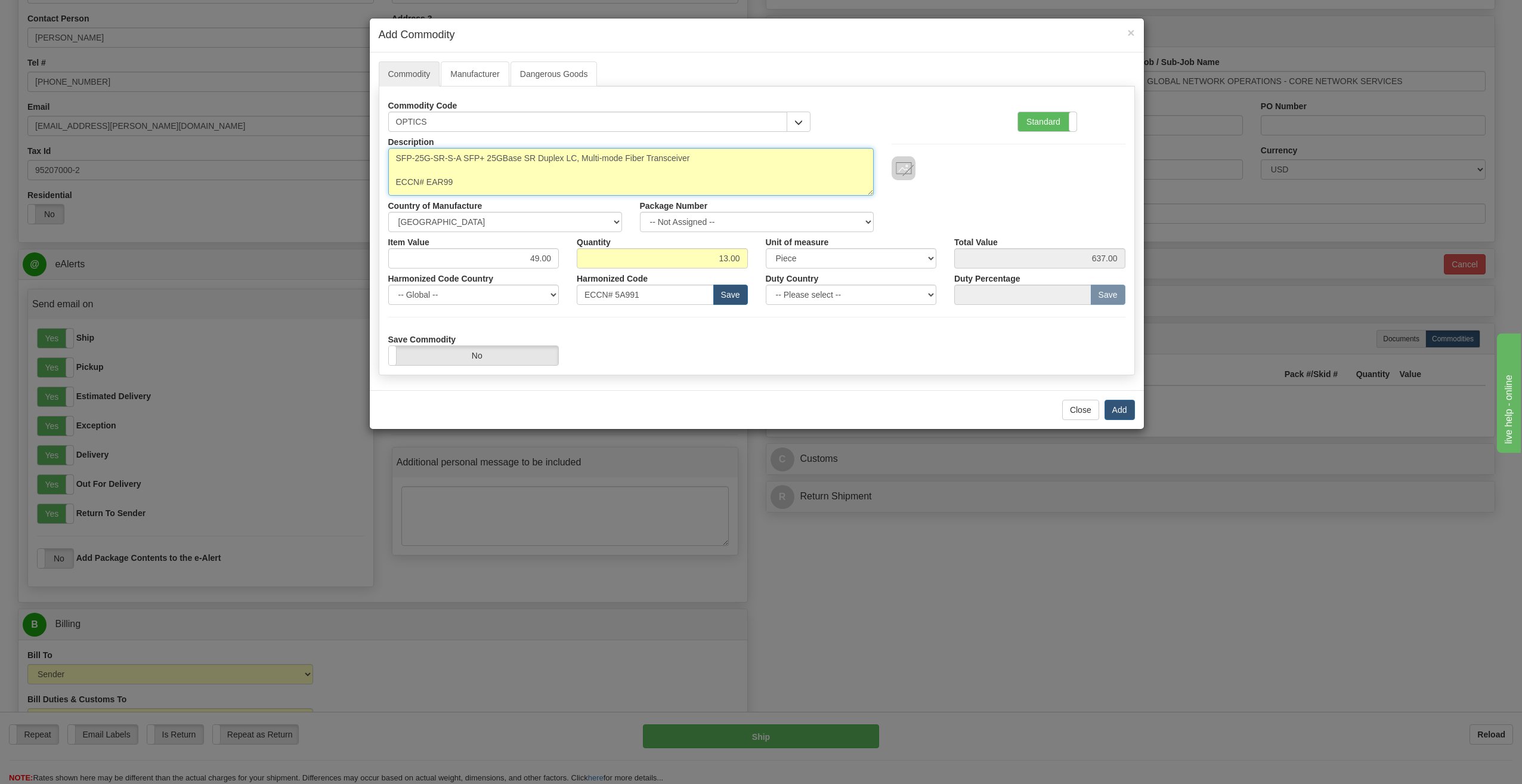
click at [470, 183] on textarea "SFP-25G-SR-S-A SFP+ 25GBase SR Duplex LC, Multi-mode Fiber Transceiver ECCN# EA…" at bounding box center [631, 171] width 486 height 48
type textarea "SFP-25G-SR-S-A SFP+ 25GBase SR Duplex LC, Multi-mode Fiber Transceiver ECCN# 5A…"
drag, startPoint x: 724, startPoint y: 256, endPoint x: 722, endPoint y: 266, distance: 10.2
click at [724, 256] on input "13.00" at bounding box center [662, 258] width 171 height 21
type input "12.00"
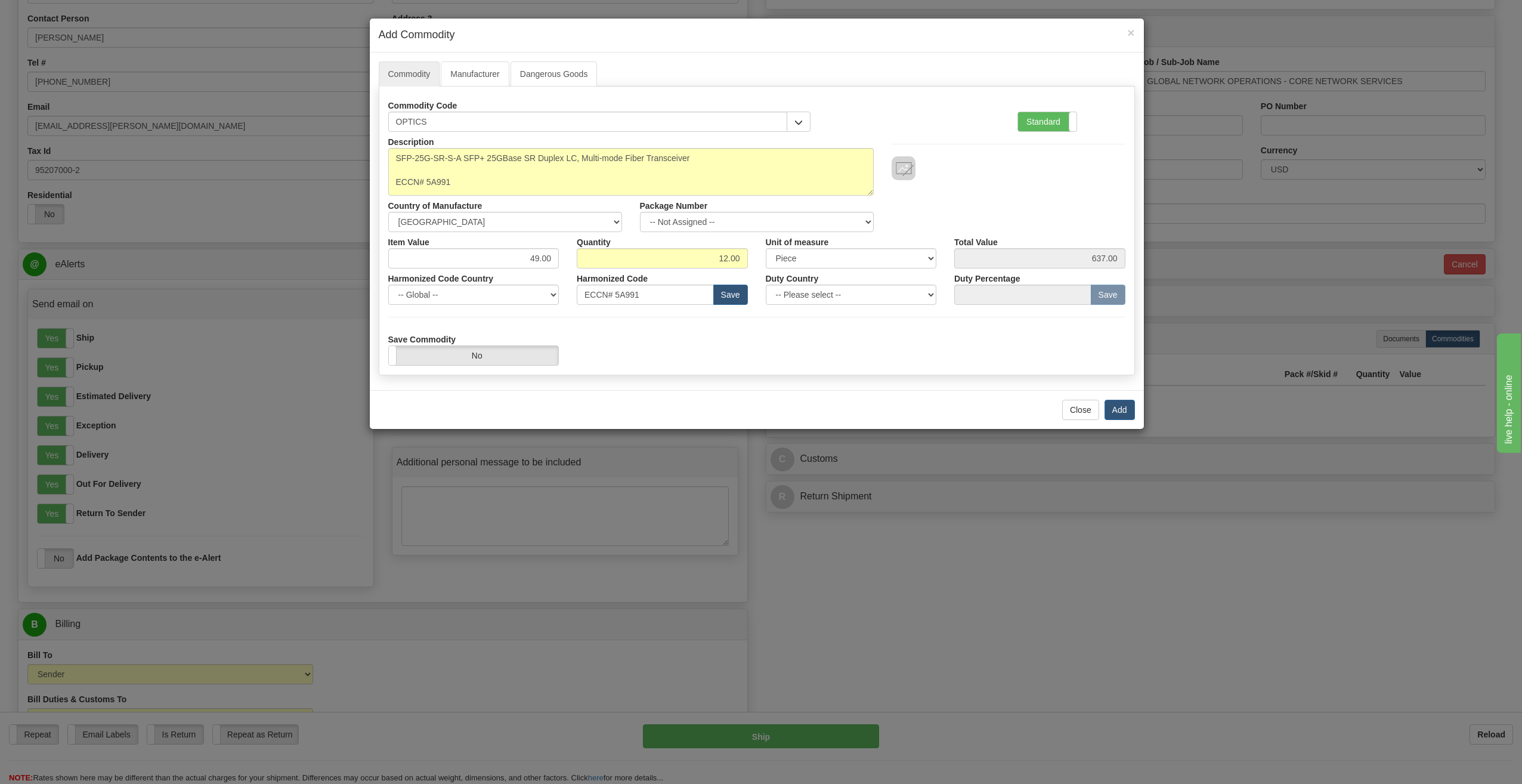
type input "588.00"
click at [898, 337] on div "Save Commodity Yes No" at bounding box center [756, 347] width 755 height 36
drag, startPoint x: 661, startPoint y: 296, endPoint x: 572, endPoint y: 294, distance: 89.0
click at [574, 292] on div "Harmonized Code ECCN# 5A991 Save" at bounding box center [662, 286] width 189 height 36
type input "85176290"
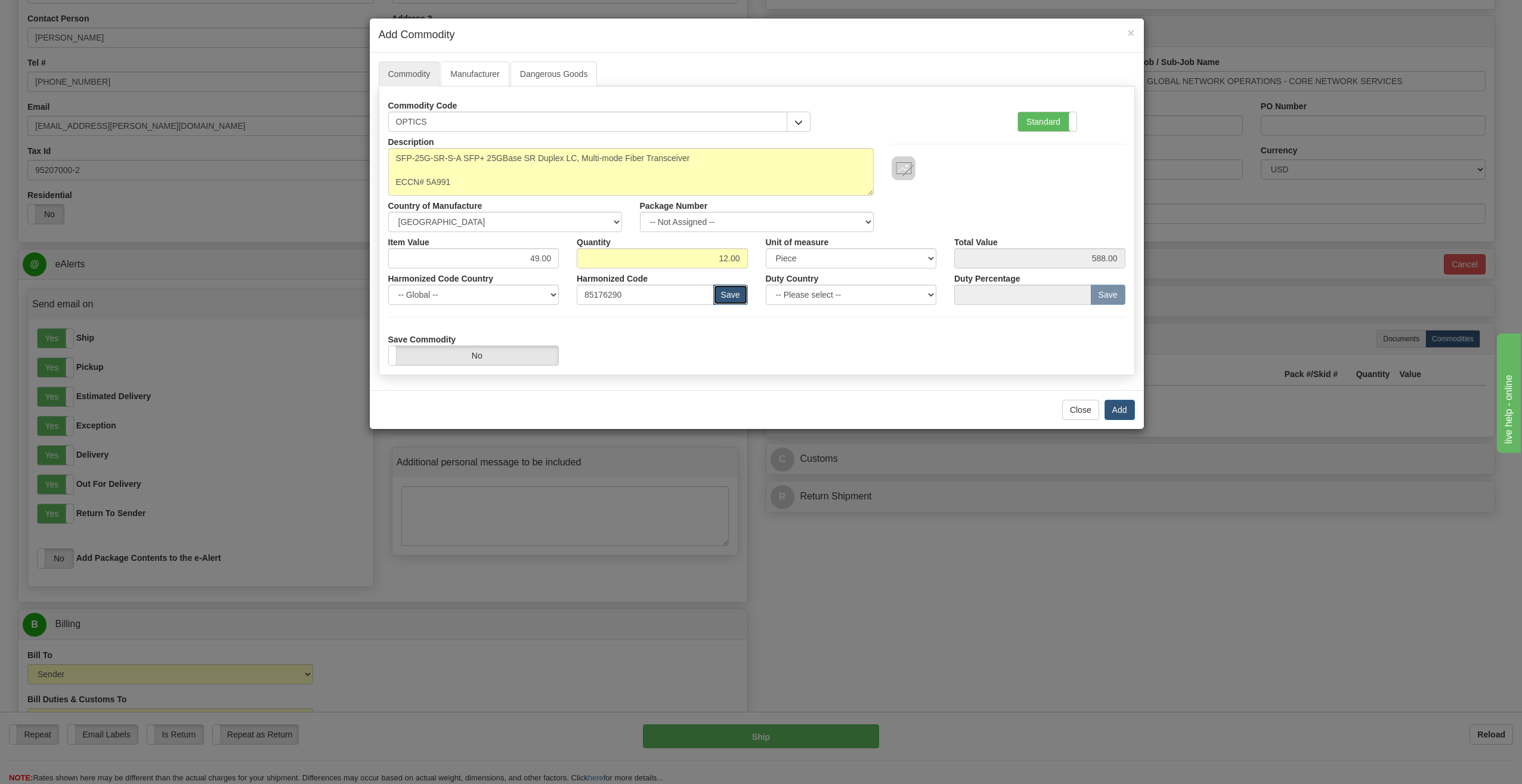
click at [727, 295] on button "Save" at bounding box center [730, 295] width 35 height 21
click at [491, 358] on label "No" at bounding box center [474, 355] width 170 height 19
click at [1024, 121] on label "Standard" at bounding box center [1048, 121] width 58 height 19
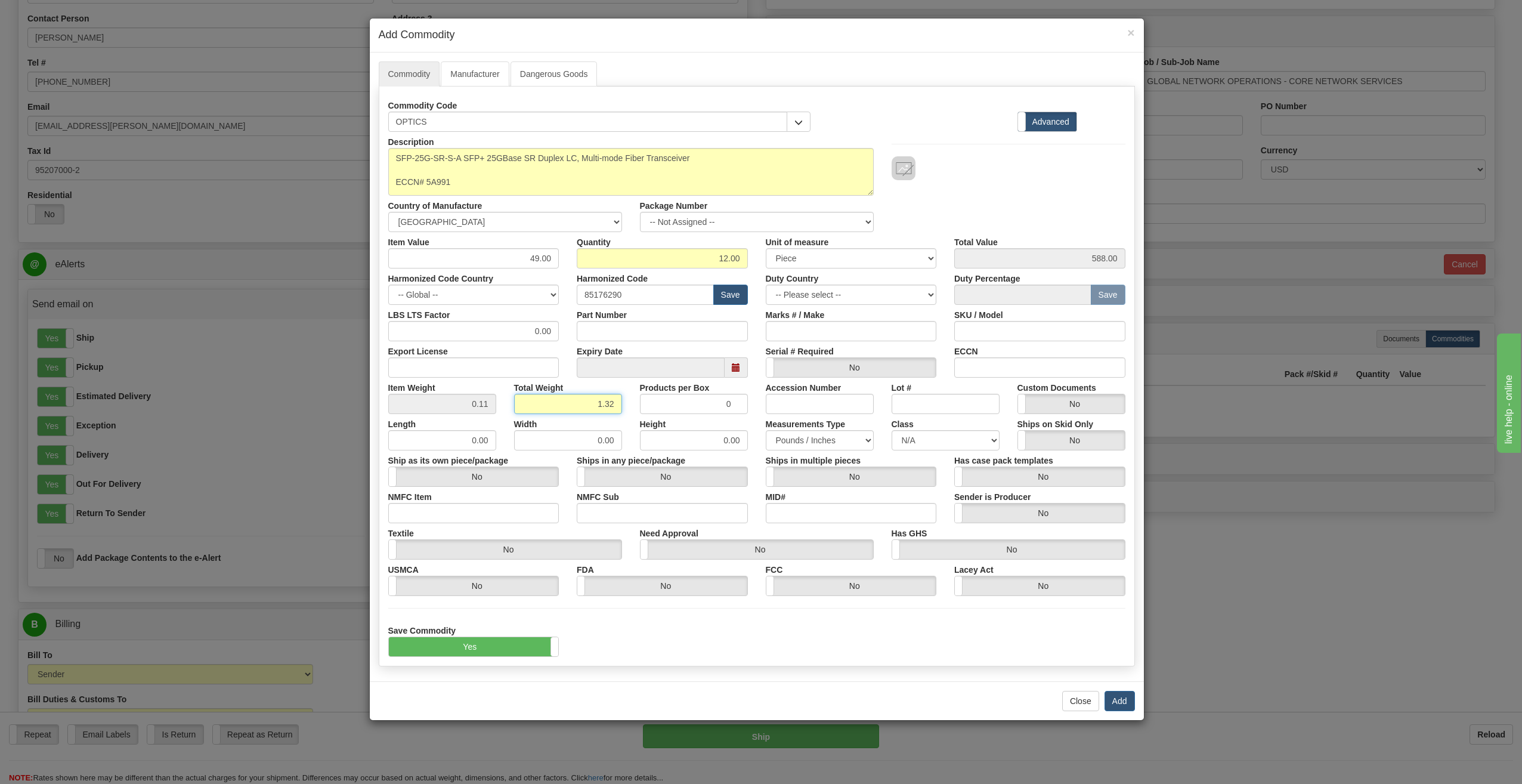
click at [608, 404] on input "1.32" at bounding box center [568, 403] width 108 height 21
type input "1.50"
type input "0.1250"
click at [1126, 702] on button "Add" at bounding box center [1119, 700] width 31 height 21
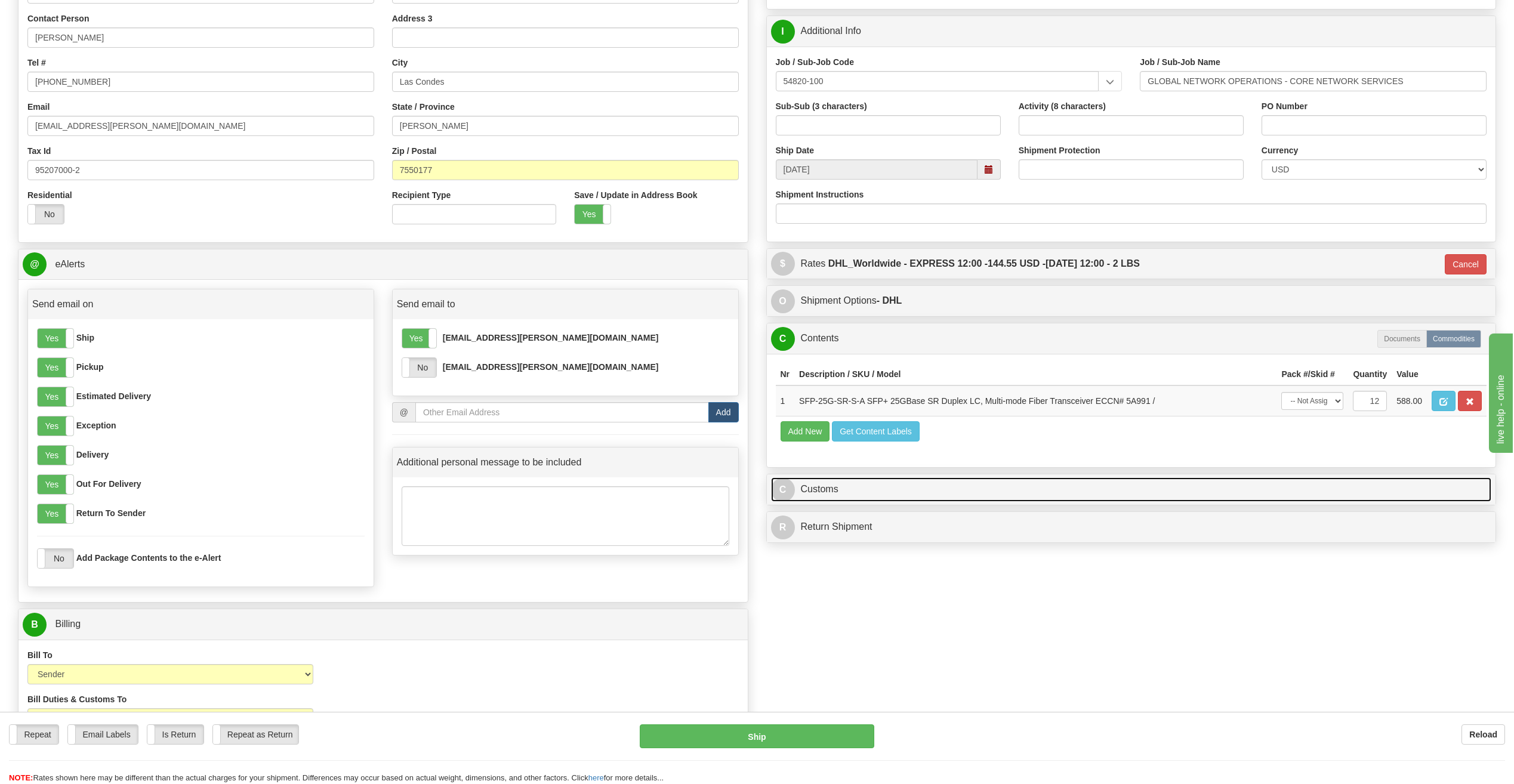
click at [887, 489] on link "C Customs" at bounding box center [1131, 489] width 720 height 24
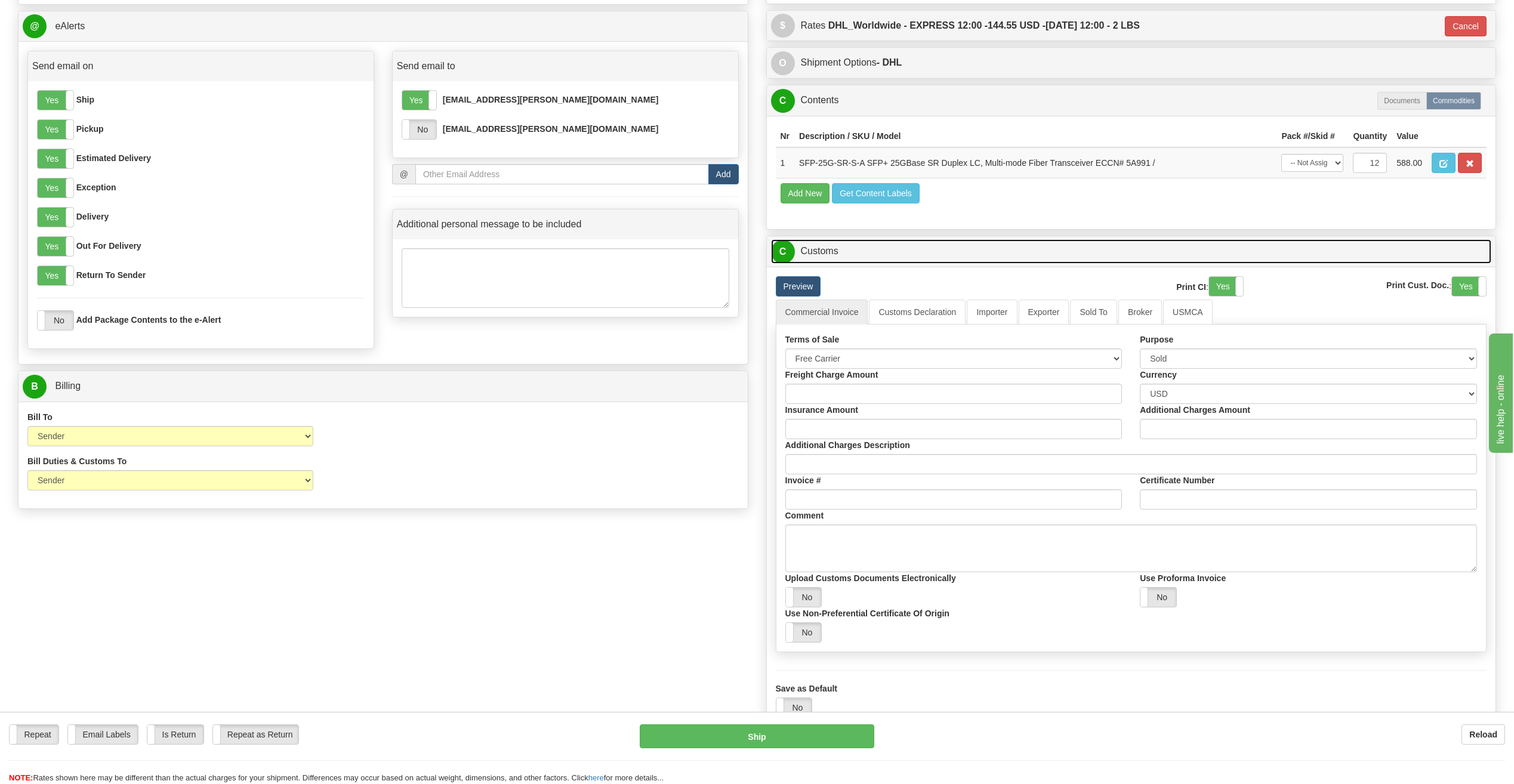
scroll to position [477, 0]
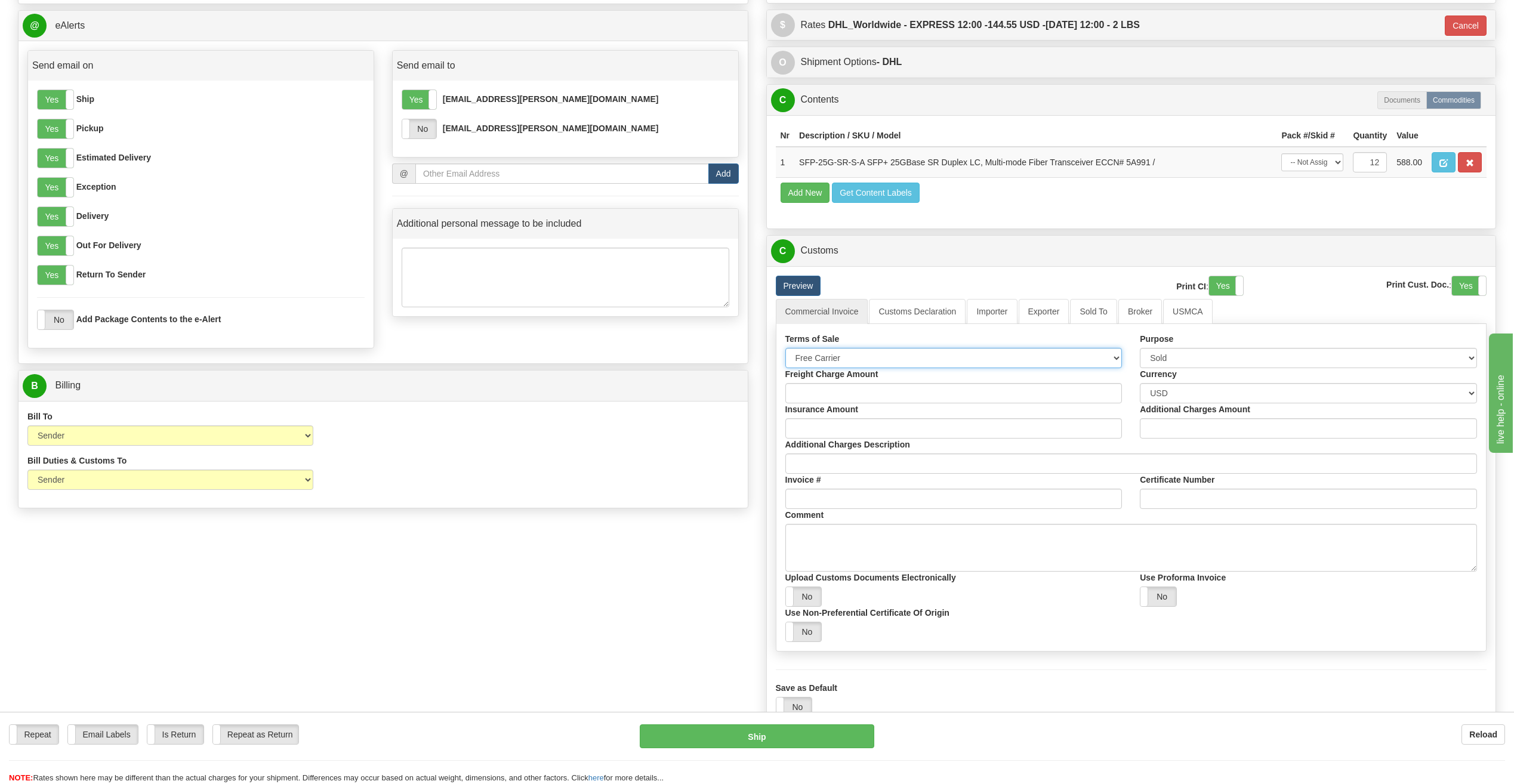
click at [1039, 356] on select "Free Carrier Free On Board Ex Works Delivered Duty Unpaid Delivered Duty Paid C…" at bounding box center [953, 358] width 337 height 21
select select "6"
click at [785, 348] on select "Free Carrier Free On Board Ex Works Delivered Duty Unpaid Delivered Duty Paid C…" at bounding box center [953, 358] width 337 height 21
click at [1230, 357] on select "Sold Not Sold Gift Sample Repair and Return Personal Effects Merchandise Danger…" at bounding box center [1308, 358] width 337 height 21
select select "2"
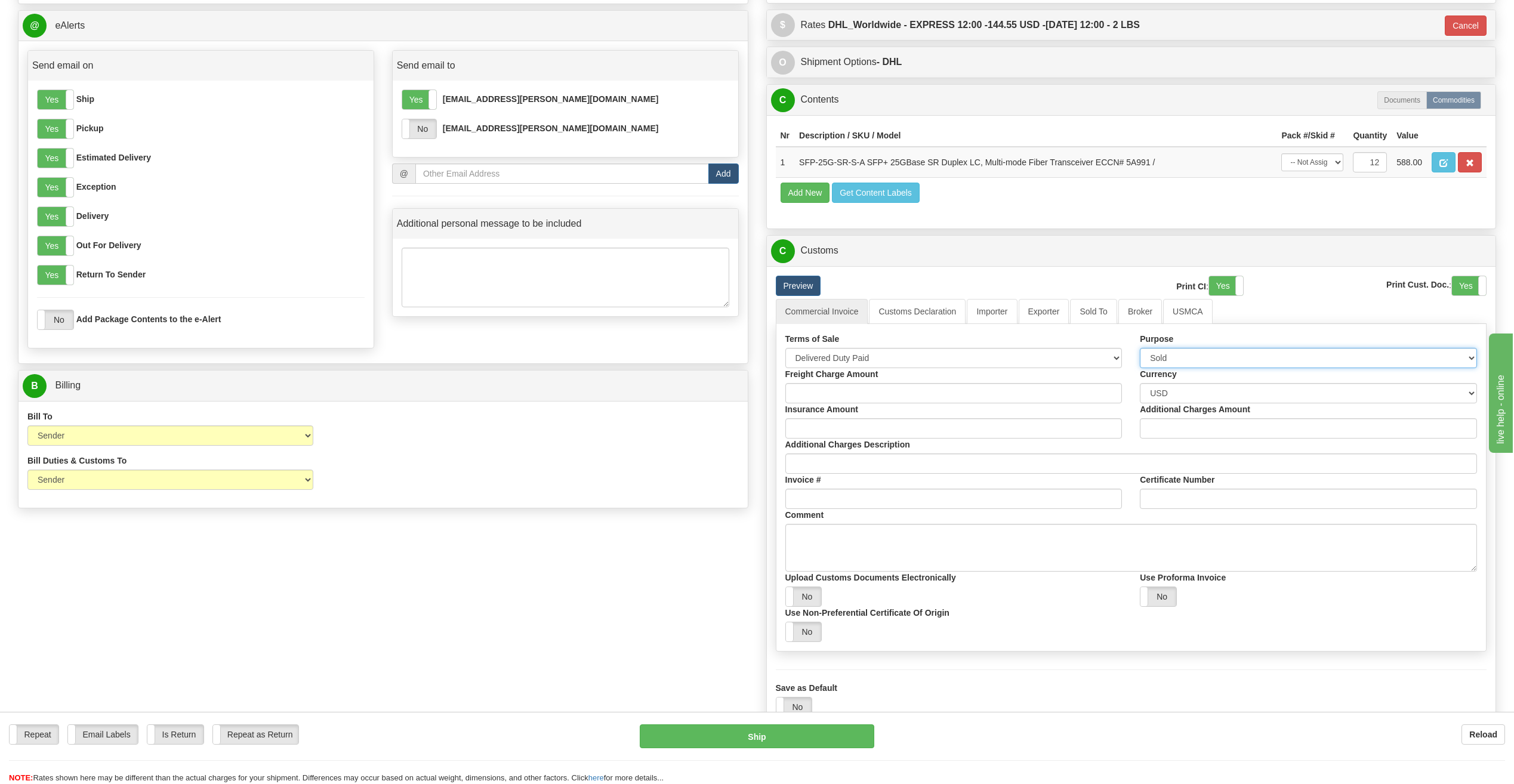
click at [1140, 348] on select "Sold Not Sold Gift Sample Repair and Return Personal Effects Merchandise Danger…" at bounding box center [1308, 358] width 337 height 21
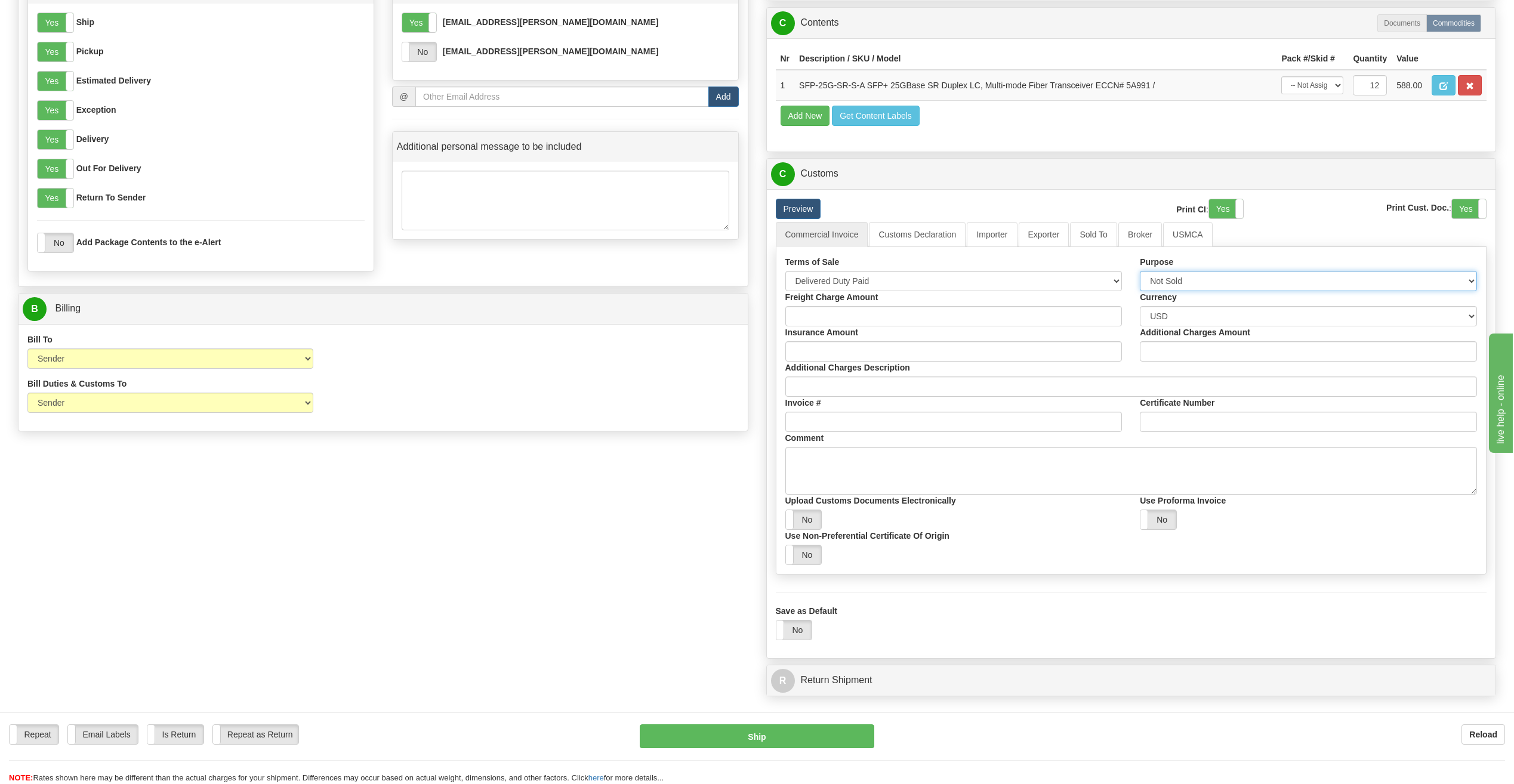
scroll to position [597, 0]
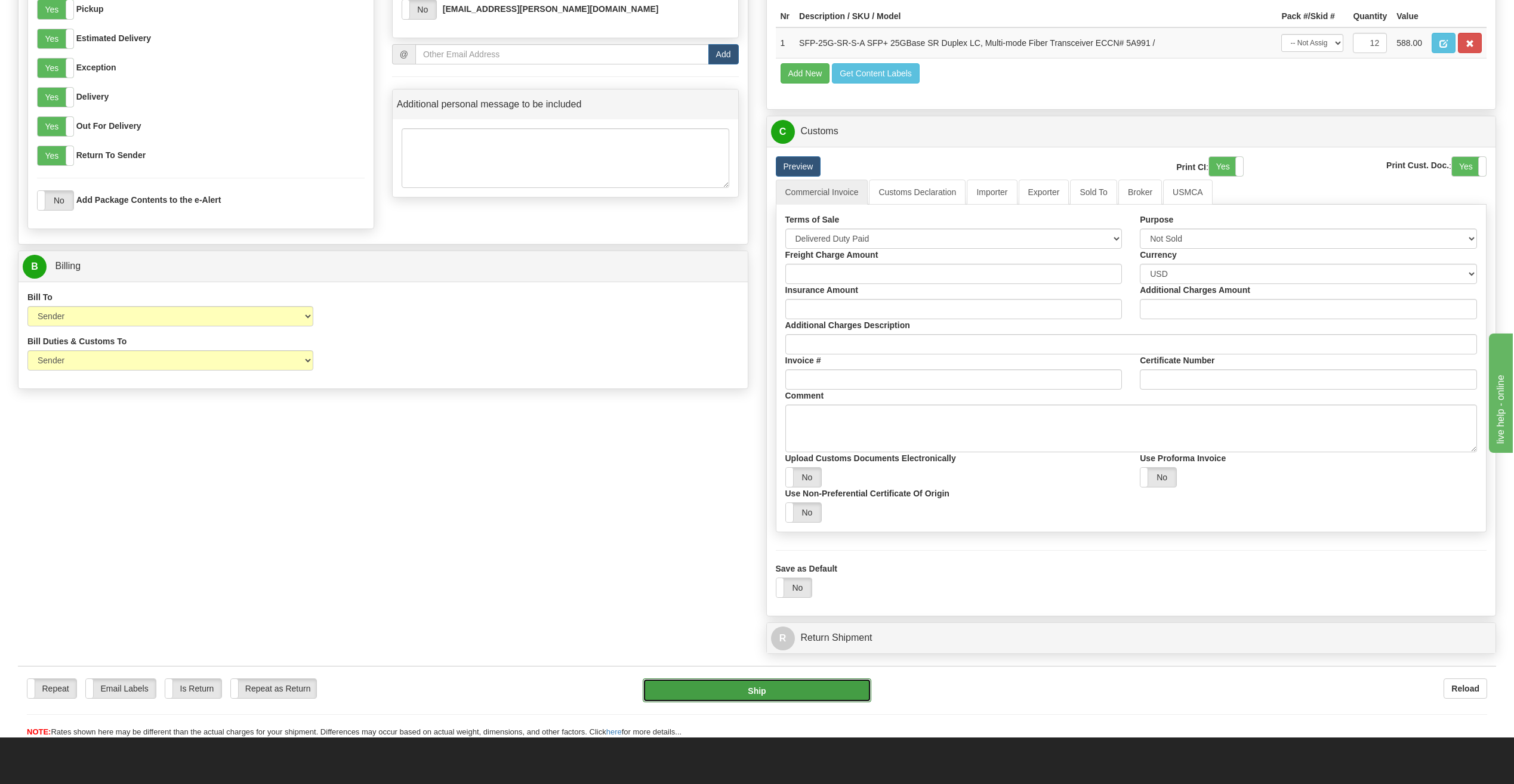
click at [765, 690] on button "Ship" at bounding box center [757, 690] width 229 height 24
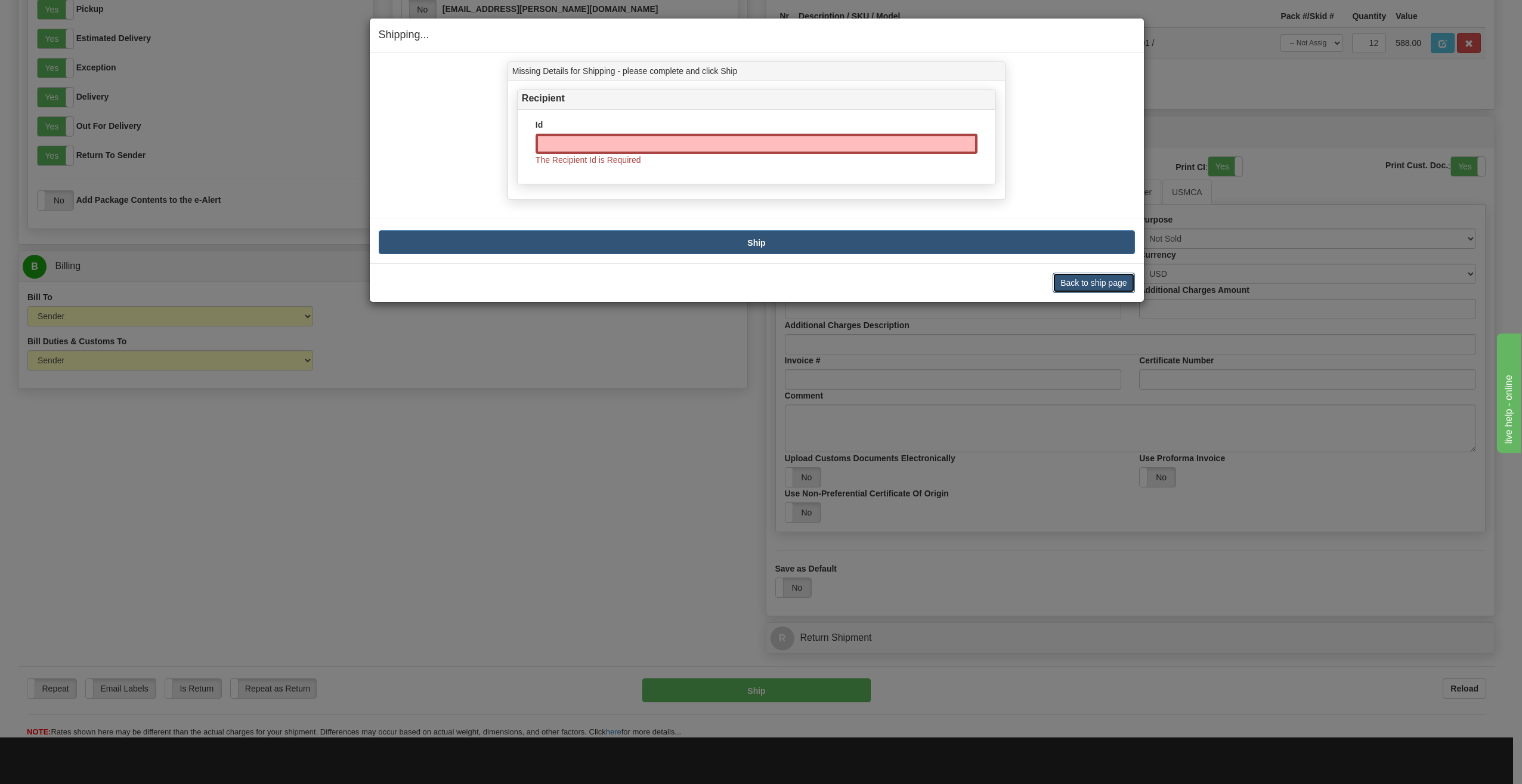
click at [1090, 283] on button "Back to ship page" at bounding box center [1093, 283] width 82 height 21
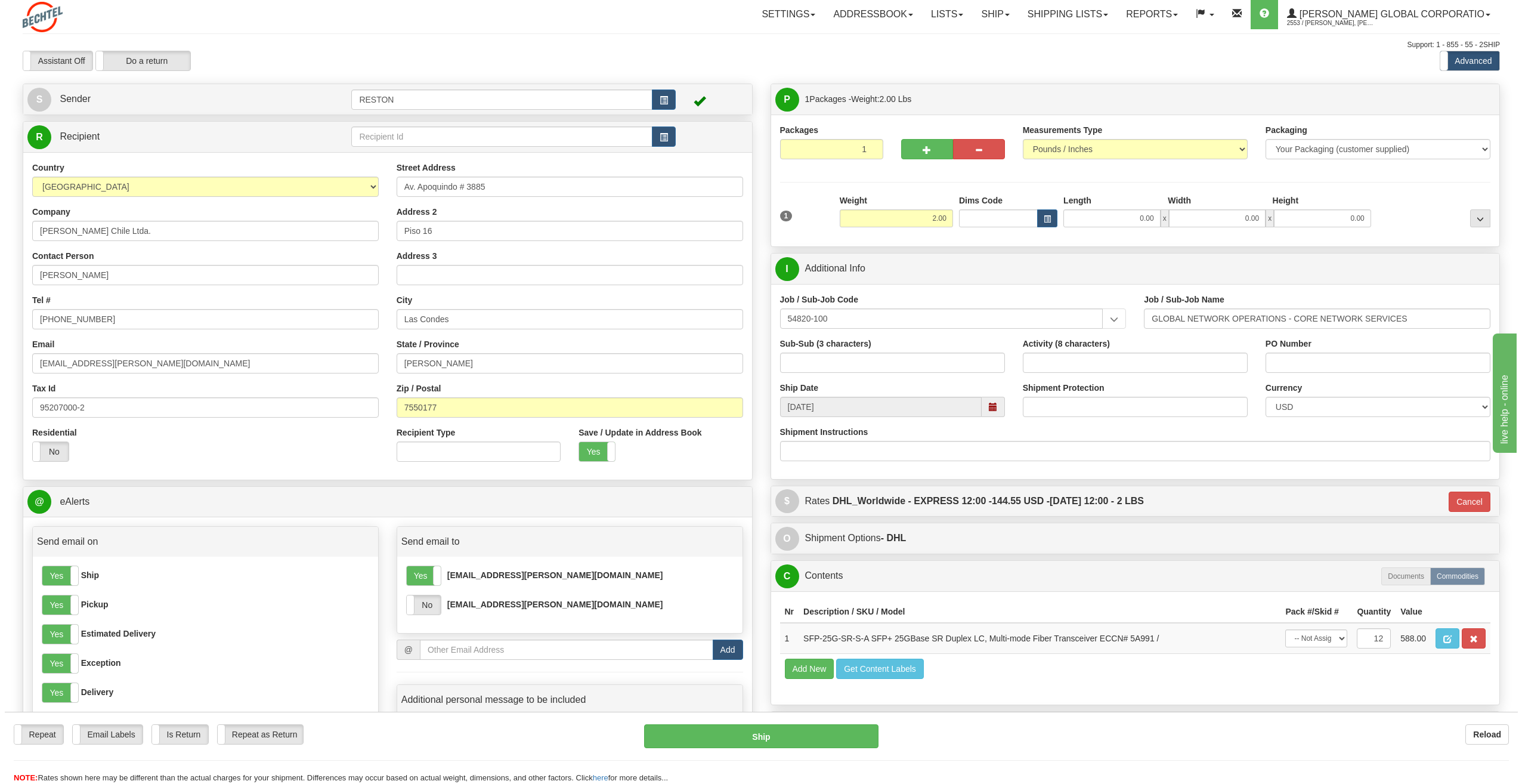
scroll to position [0, 0]
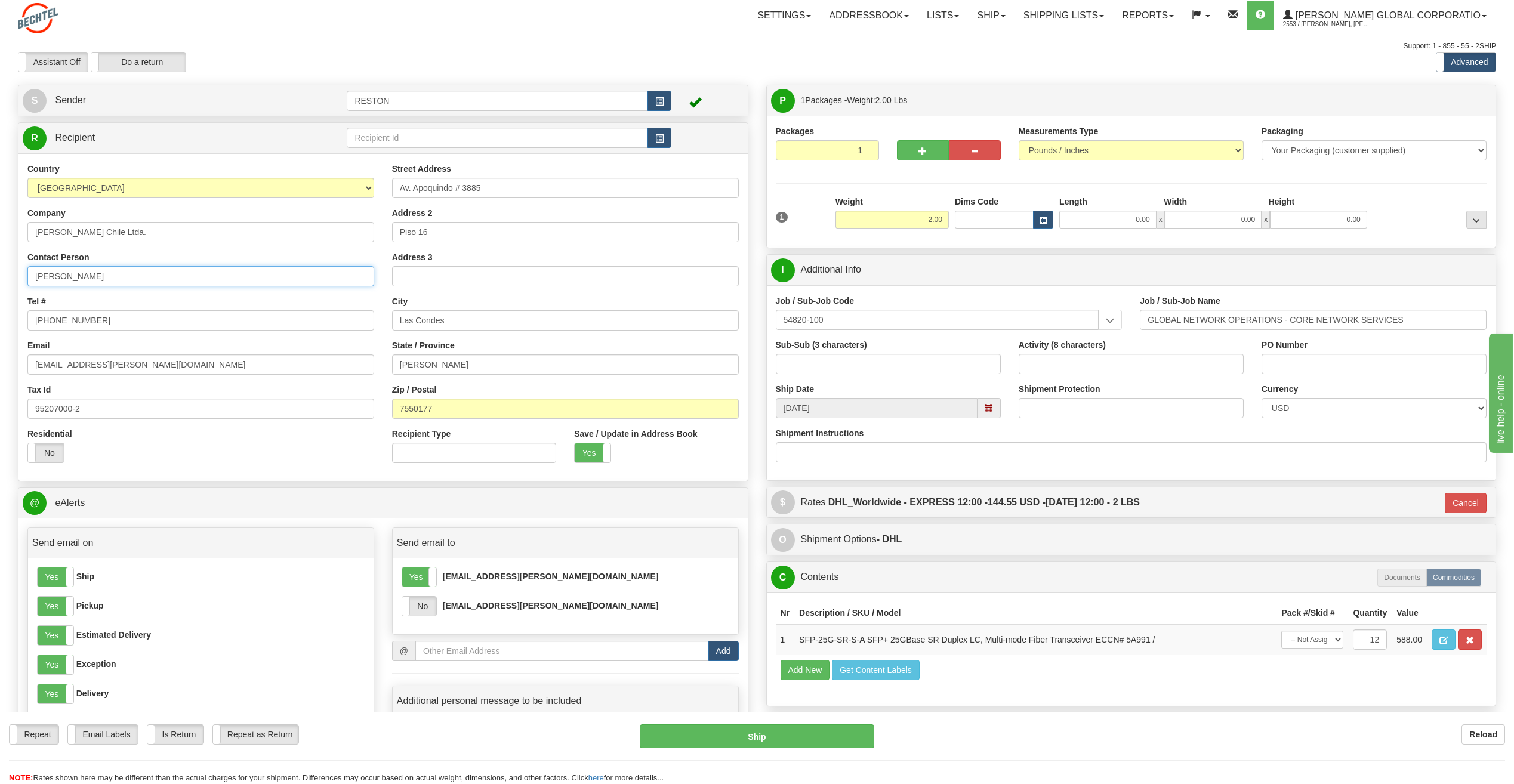
drag, startPoint x: 104, startPoint y: 272, endPoint x: 16, endPoint y: 284, distance: 88.8
click at [18, 278] on div "Country [GEOGRAPHIC_DATA] [GEOGRAPHIC_DATA] [GEOGRAPHIC_DATA] [GEOGRAPHIC_DATA]…" at bounding box center [200, 317] width 364 height 309
click at [471, 140] on input "text" at bounding box center [497, 138] width 301 height 21
paste input "[PERSON_NAME]"
type input "[PERSON_NAME]"
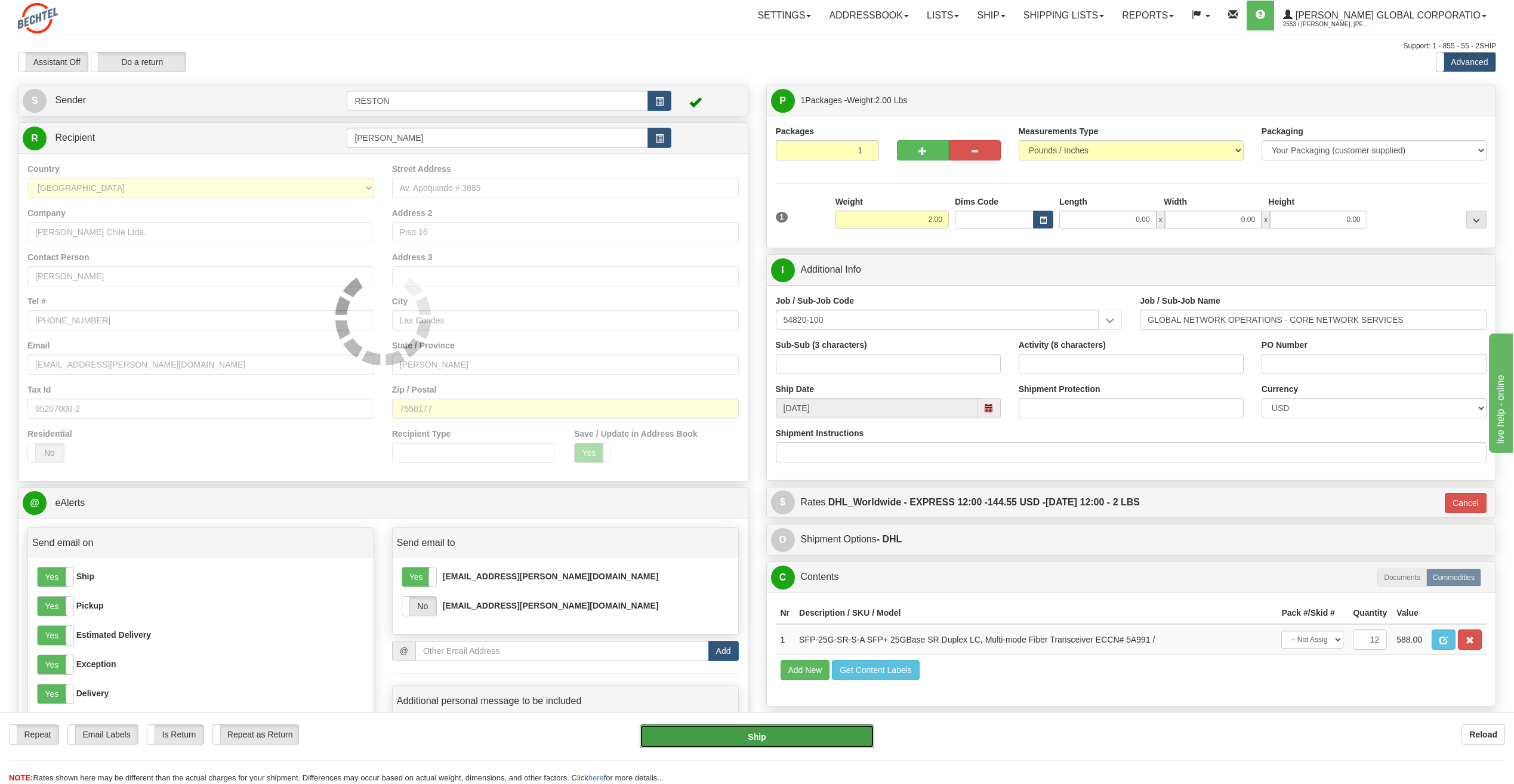
click at [743, 738] on button "Ship" at bounding box center [757, 736] width 234 height 24
type input "Y"
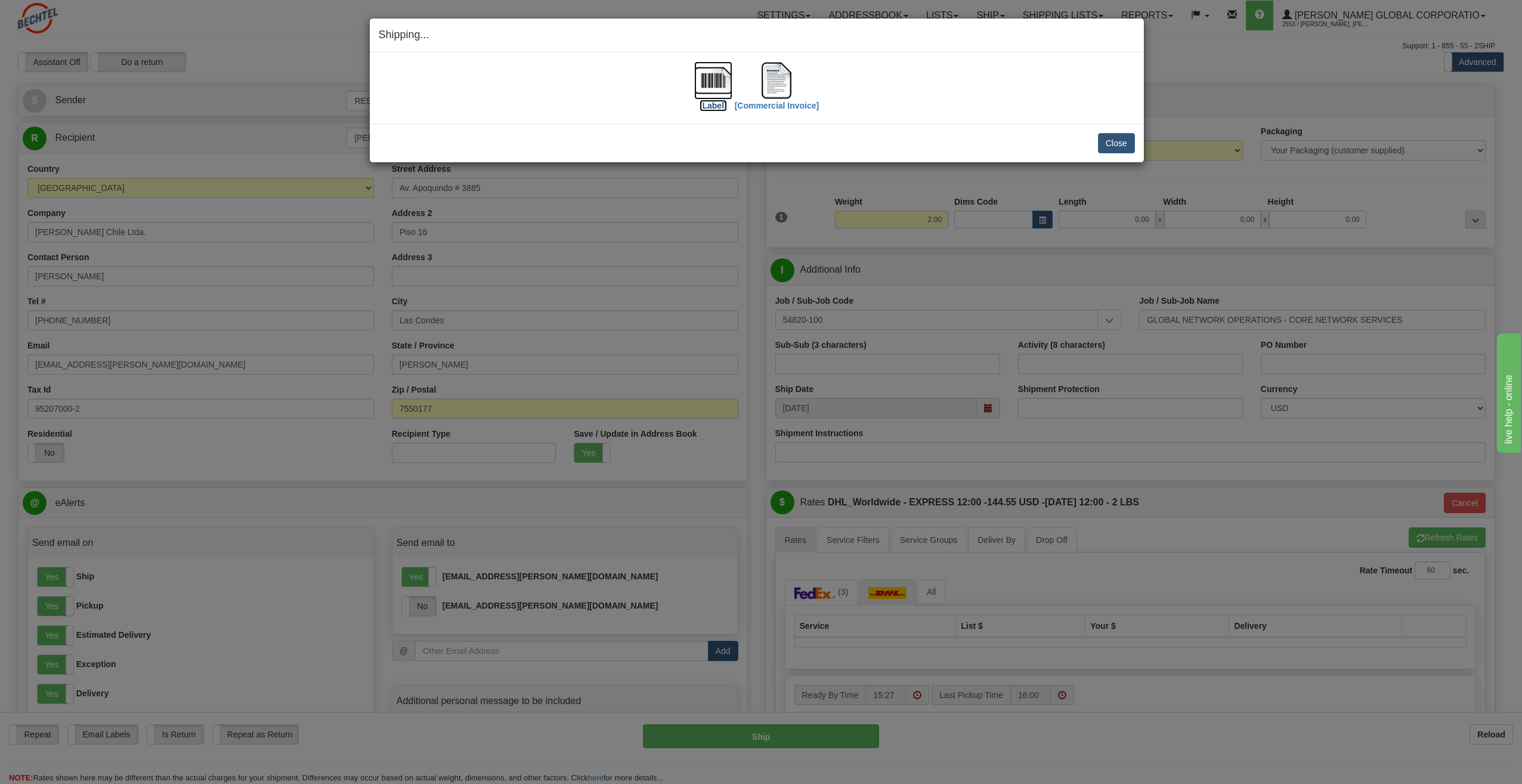
click at [709, 81] on img at bounding box center [714, 81] width 38 height 38
